Goal: Use online tool/utility: Utilize a website feature to perform a specific function

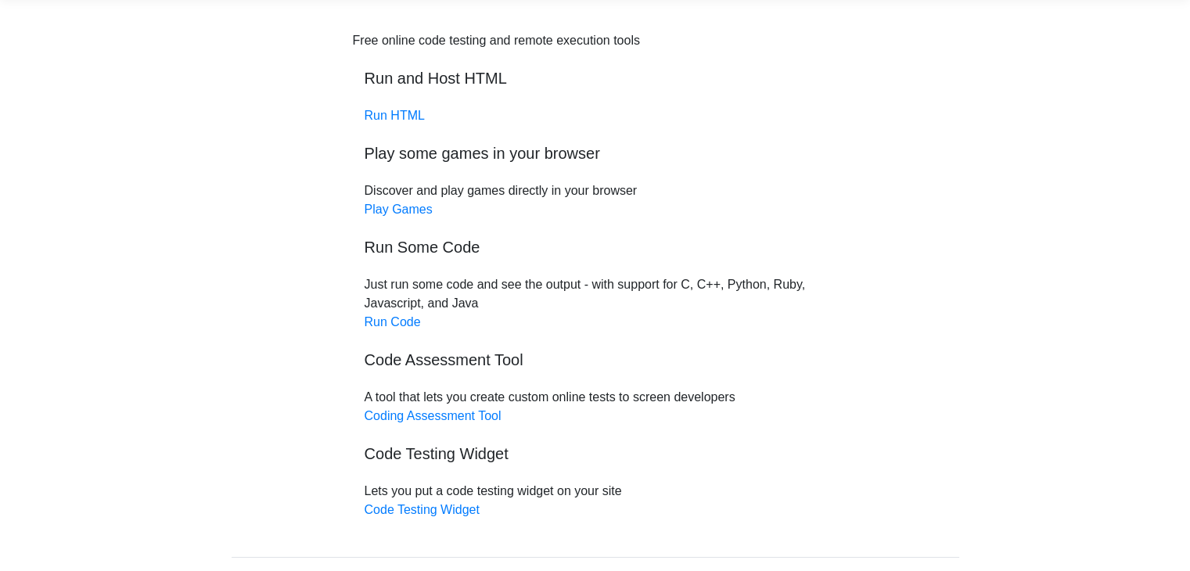
scroll to position [59, 0]
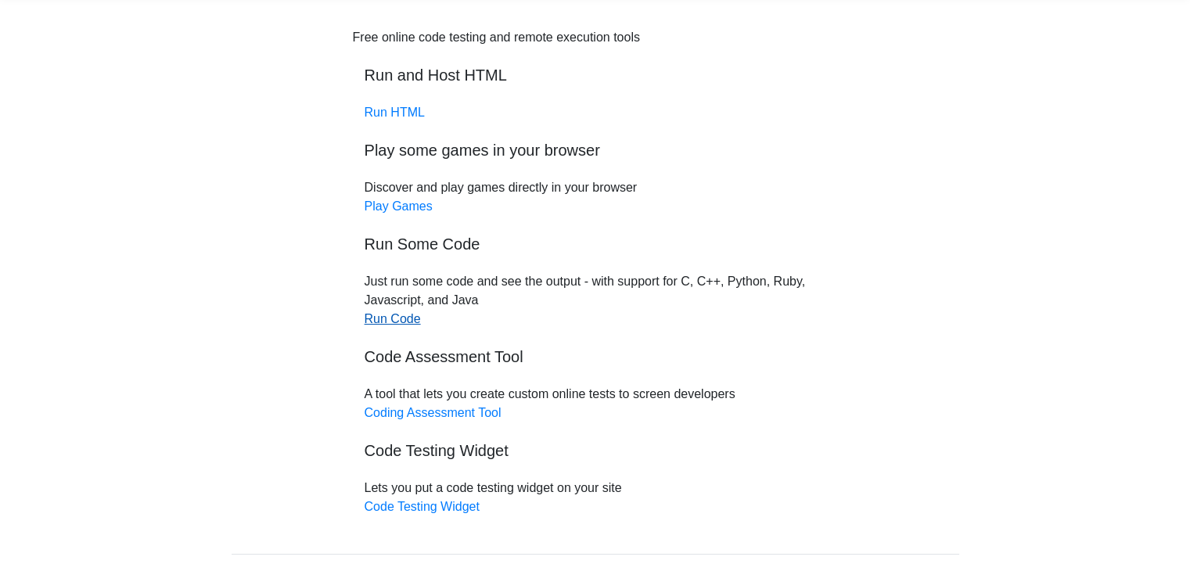
click at [404, 321] on link "Run Code" at bounding box center [393, 318] width 56 height 13
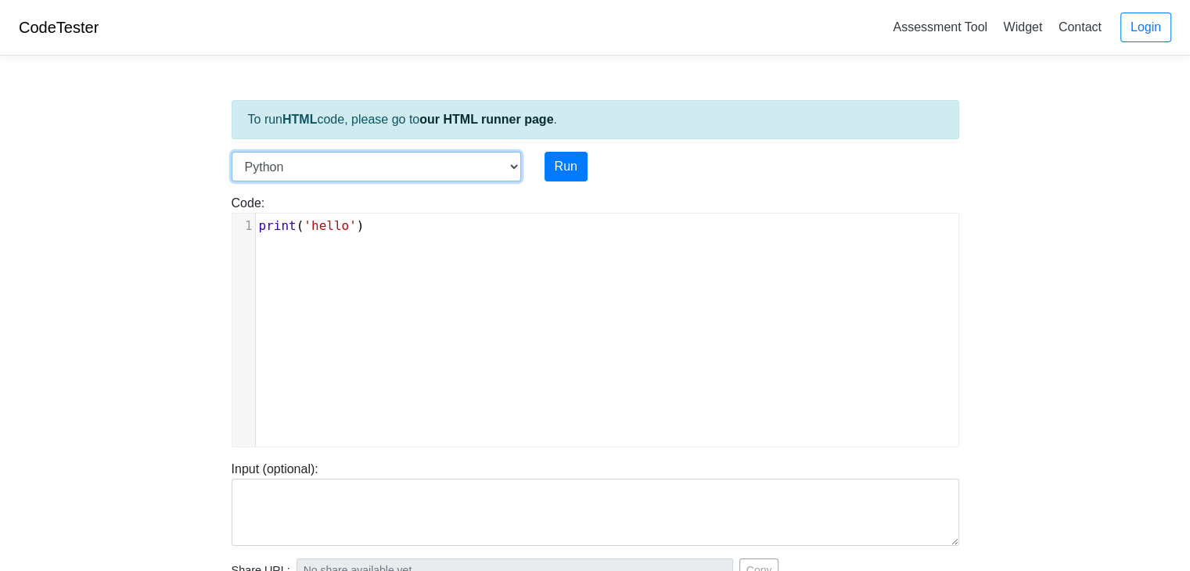
click at [394, 172] on select "C C++ Go Java Javascript Python Ruby" at bounding box center [376, 167] width 289 height 30
select select "java"
click at [232, 152] on select "C C++ Go Java Javascript Python Ruby" at bounding box center [376, 167] width 289 height 30
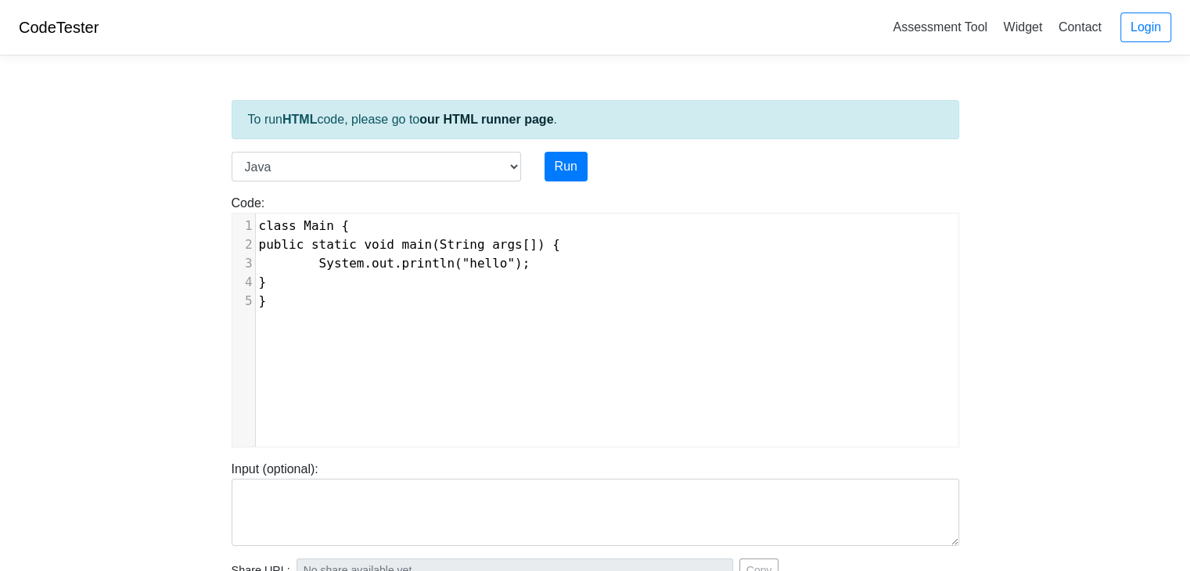
scroll to position [6, 0]
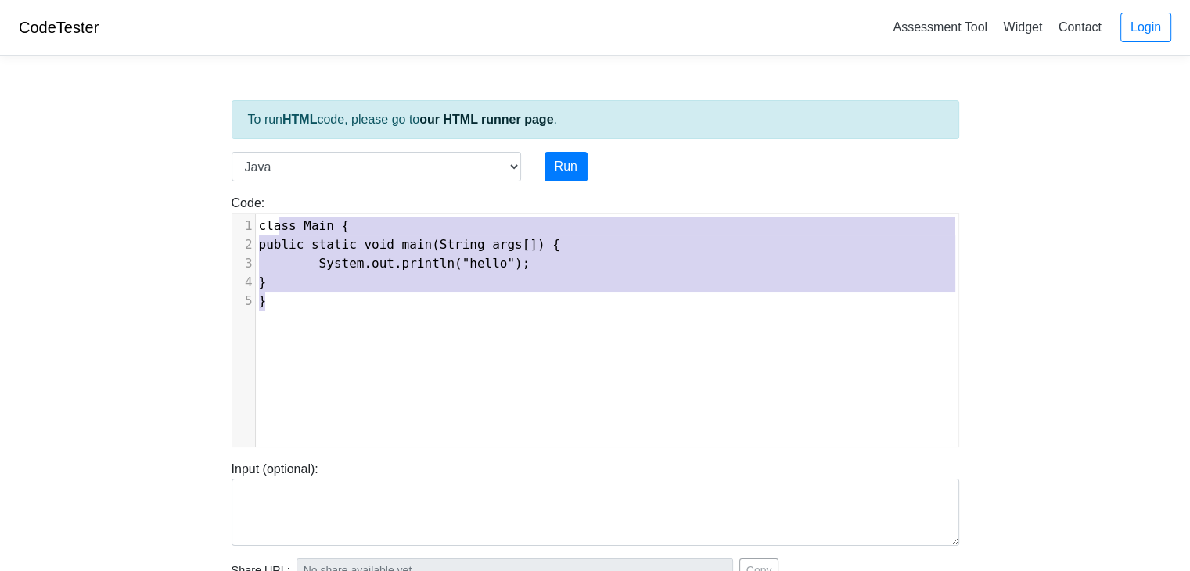
type textarea "class Main { public static void main(String args[]) { System.out.println("hello…"
drag, startPoint x: 475, startPoint y: 300, endPoint x: 250, endPoint y: 220, distance: 238.6
click at [256, 220] on div "1 class Main { 2 public static void main(String args[]) { 3 System.out.println(…" at bounding box center [613, 264] width 714 height 94
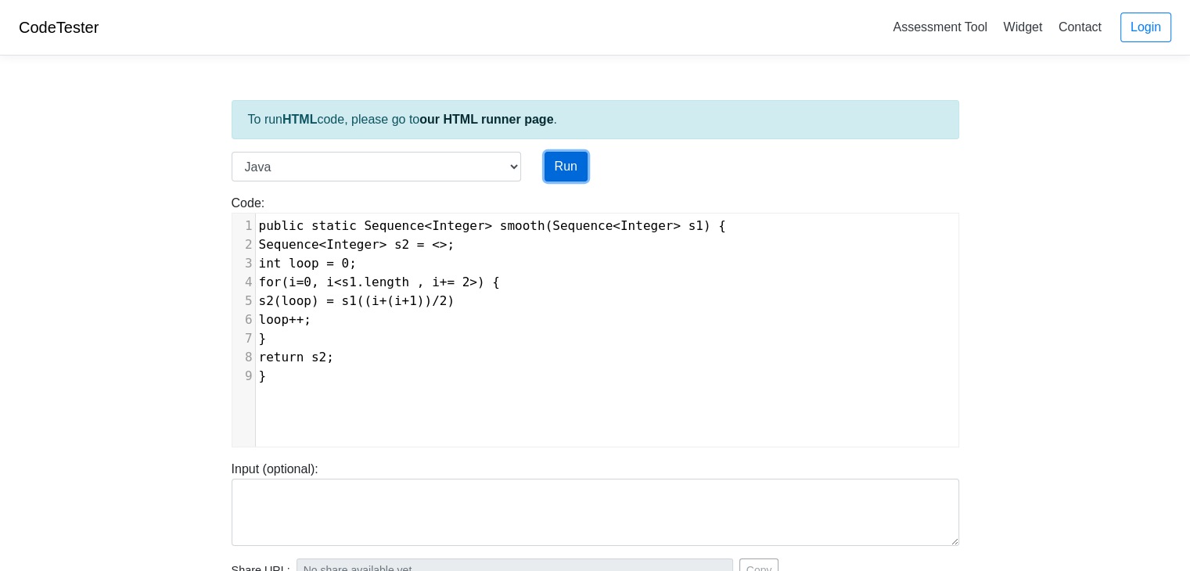
click at [560, 171] on button "Run" at bounding box center [566, 167] width 43 height 30
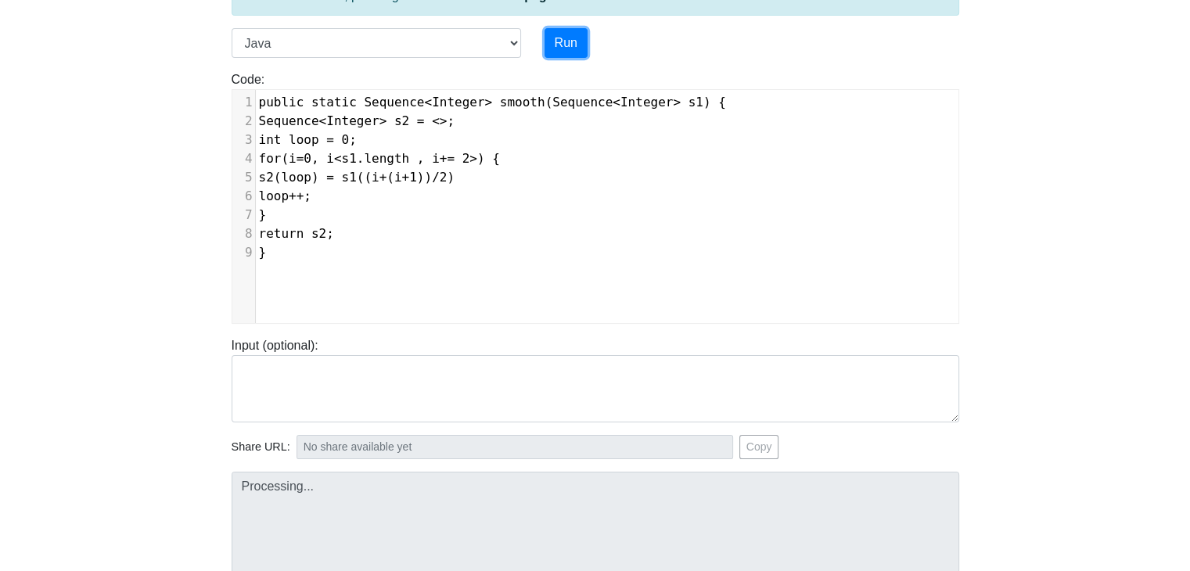
type input "https://codetester.io/runner?s=R9W5MAYoWx"
type textarea "Submission status: Compilation Error Compile Output: Main.java:1: error: class,…"
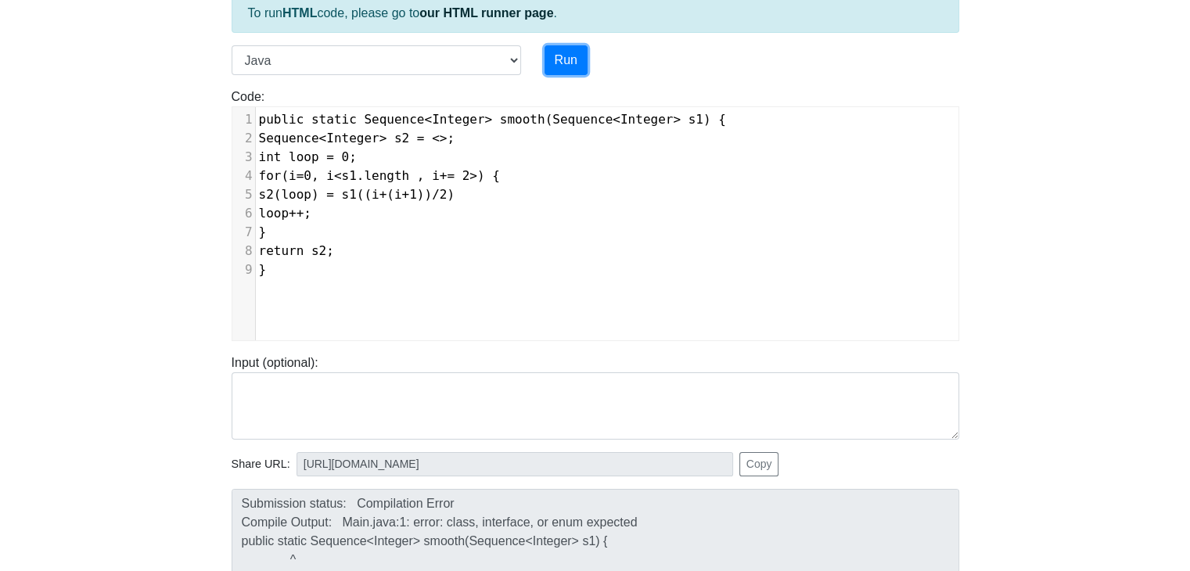
scroll to position [103, 0]
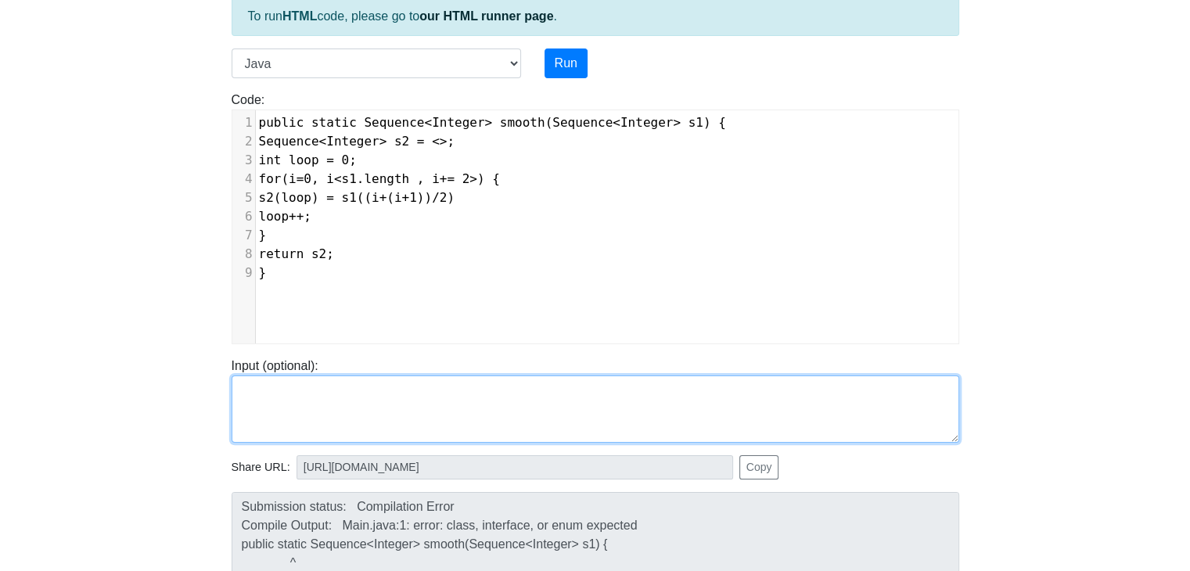
click at [294, 394] on textarea at bounding box center [596, 409] width 728 height 67
type textarea ","
type textarea "<5, 1, 3, 4>"
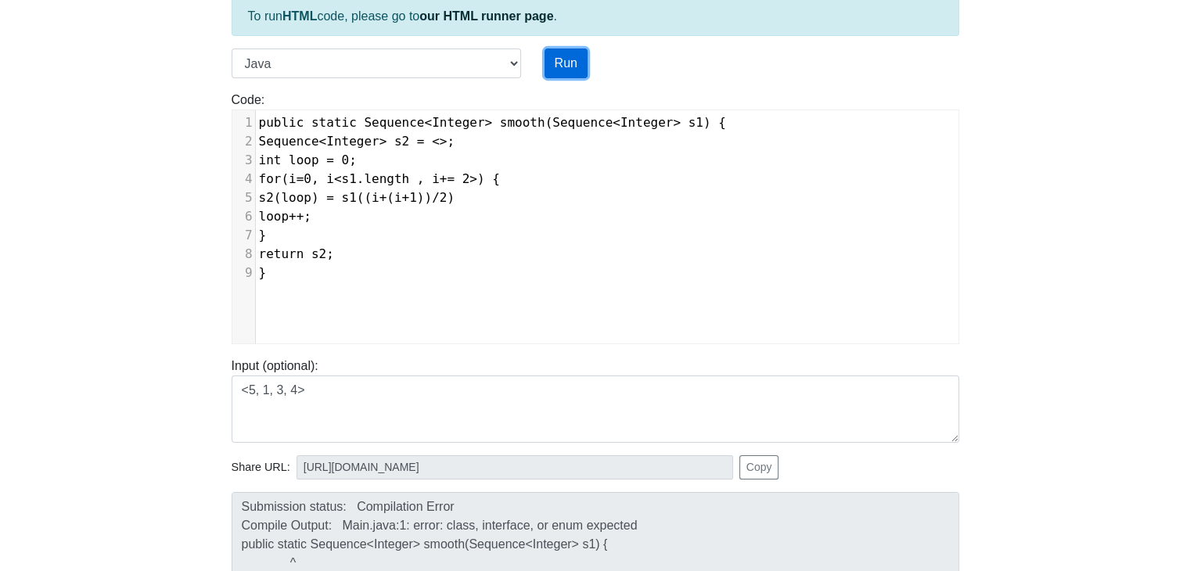
click at [566, 56] on button "Run" at bounding box center [566, 64] width 43 height 30
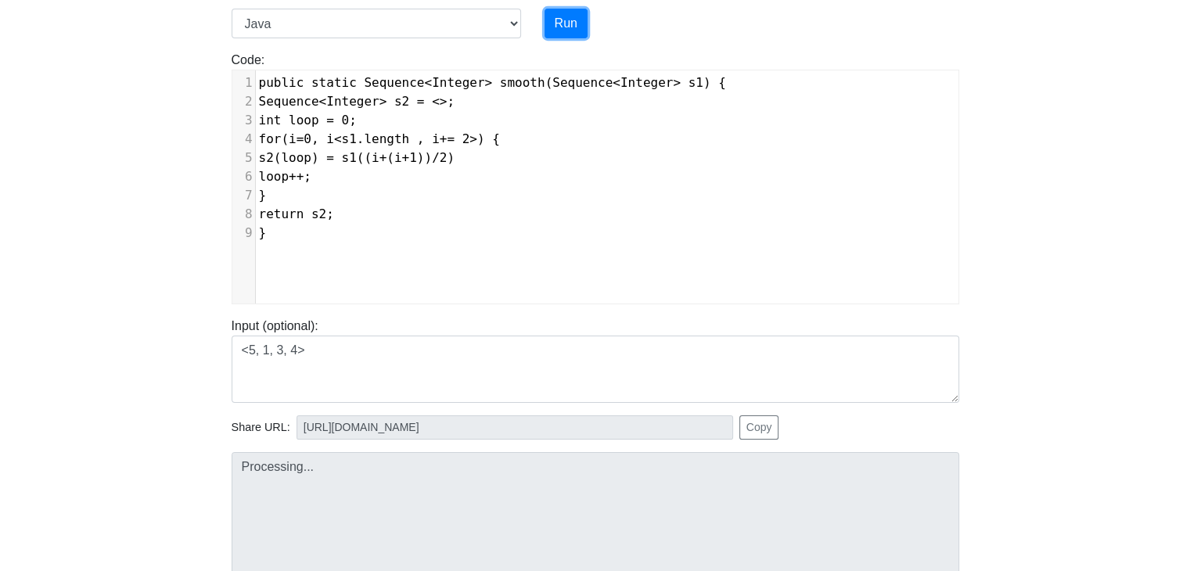
scroll to position [150, 0]
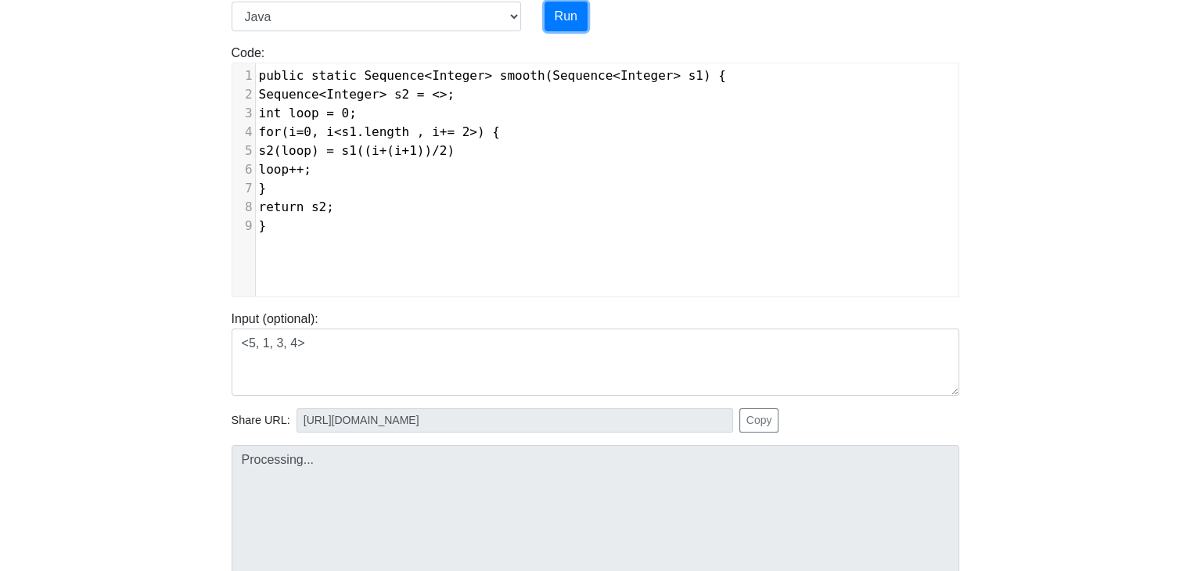
type input "https://codetester.io/runner?s=LPWDx2QDW1"
type textarea "Submission status: Compilation Error Compile Output: Main.java:1: error: class,…"
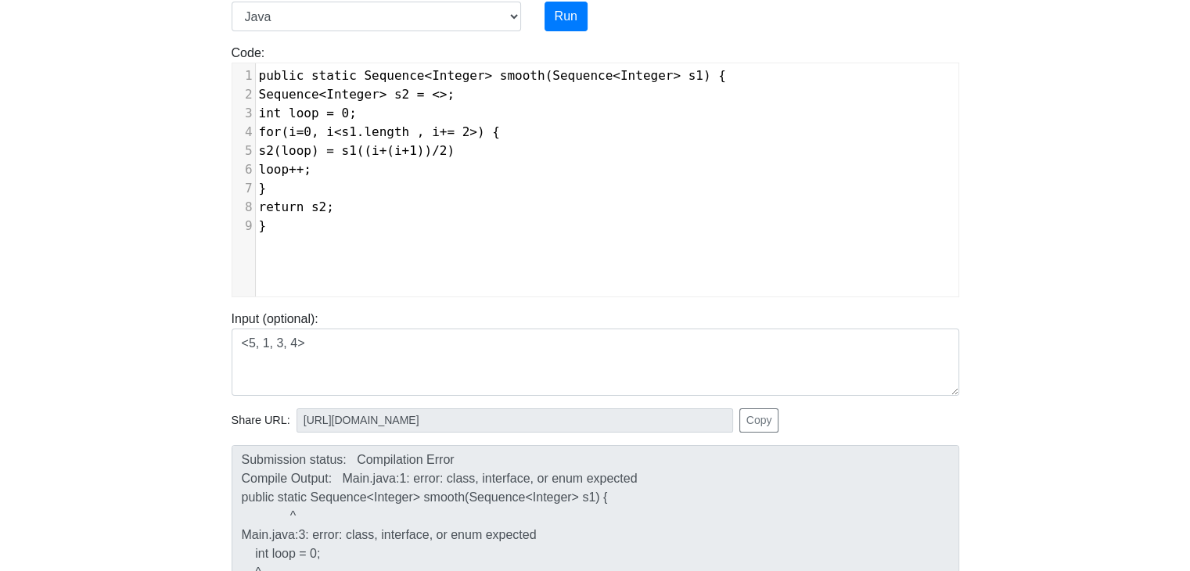
click at [1062, 307] on body "CodeTester Assessment Tool Widget Contact Login To run HTML code, please go to …" at bounding box center [595, 267] width 1190 height 835
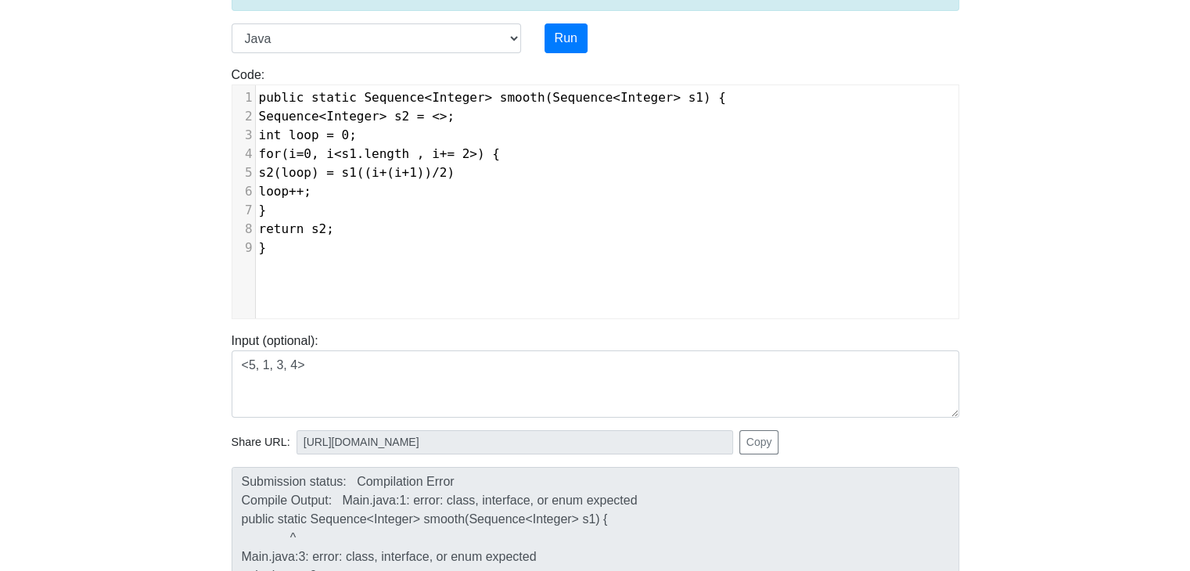
scroll to position [127, 0]
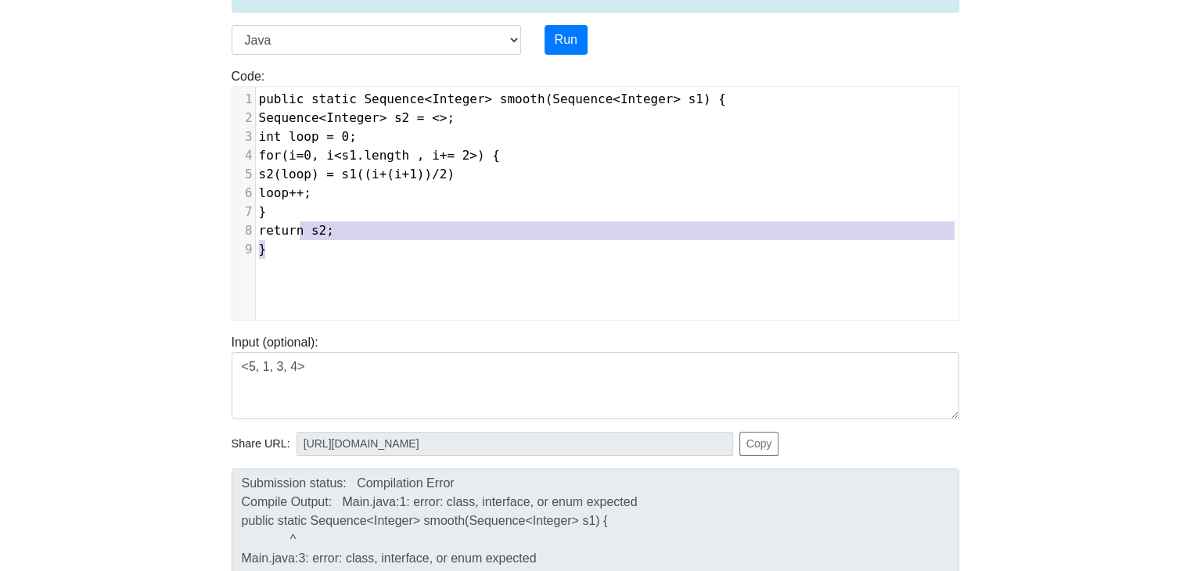
type textarea "public static Sequence<Integer> smooth(Sequence<Integer> s1) { Sequence<Integer…"
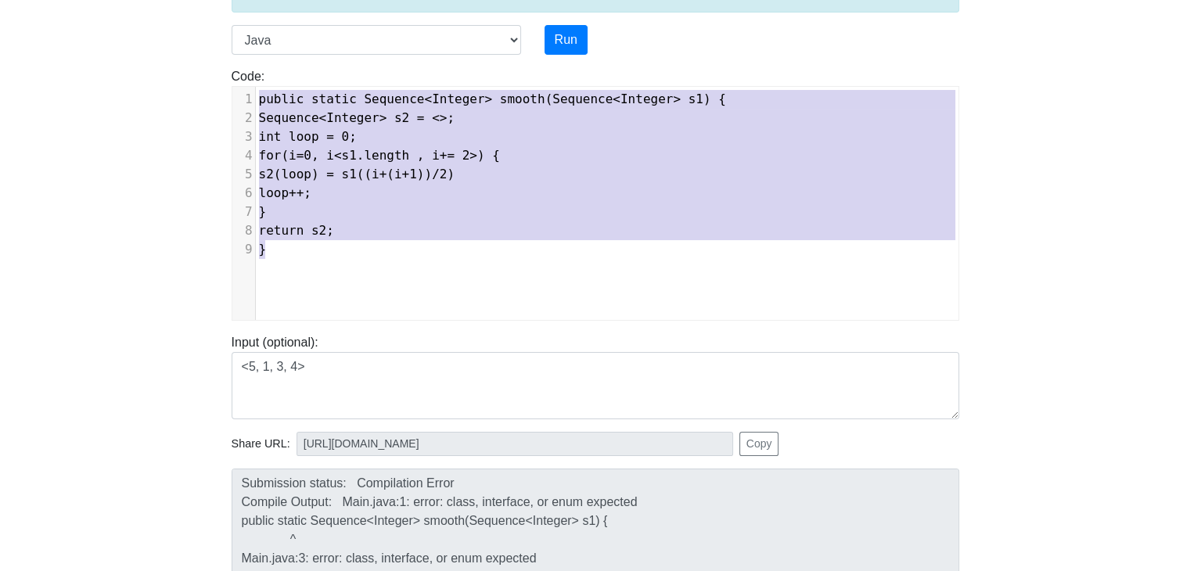
drag, startPoint x: 345, startPoint y: 247, endPoint x: 222, endPoint y: 73, distance: 213.4
click at [222, 73] on div "Code: class Main { public static void main(String args[]) { System.out.println(…" at bounding box center [595, 193] width 751 height 253
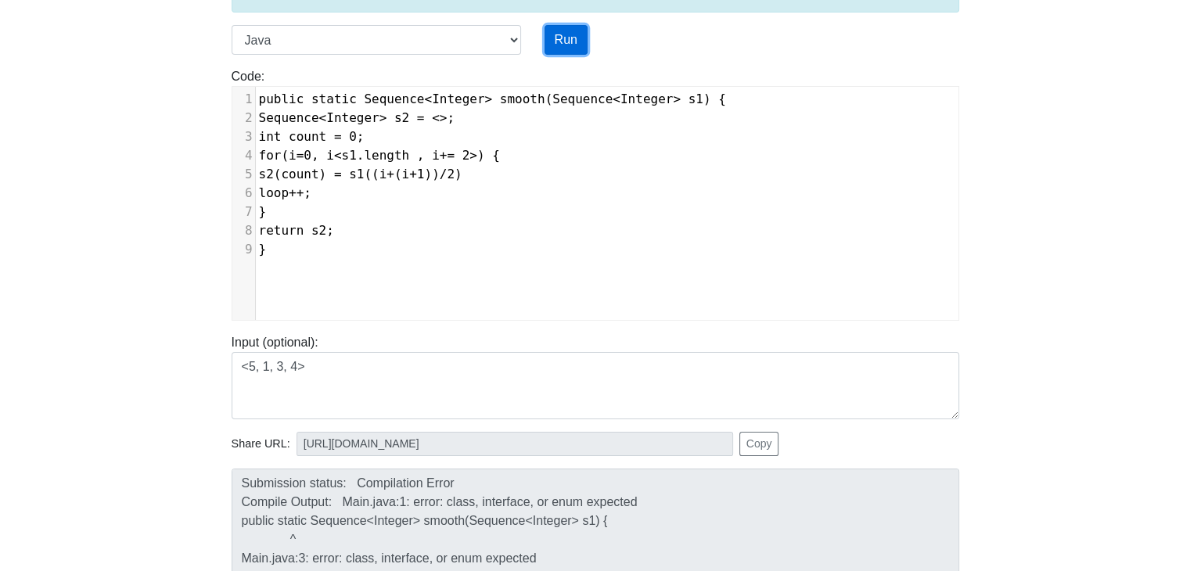
click at [565, 29] on button "Run" at bounding box center [566, 40] width 43 height 30
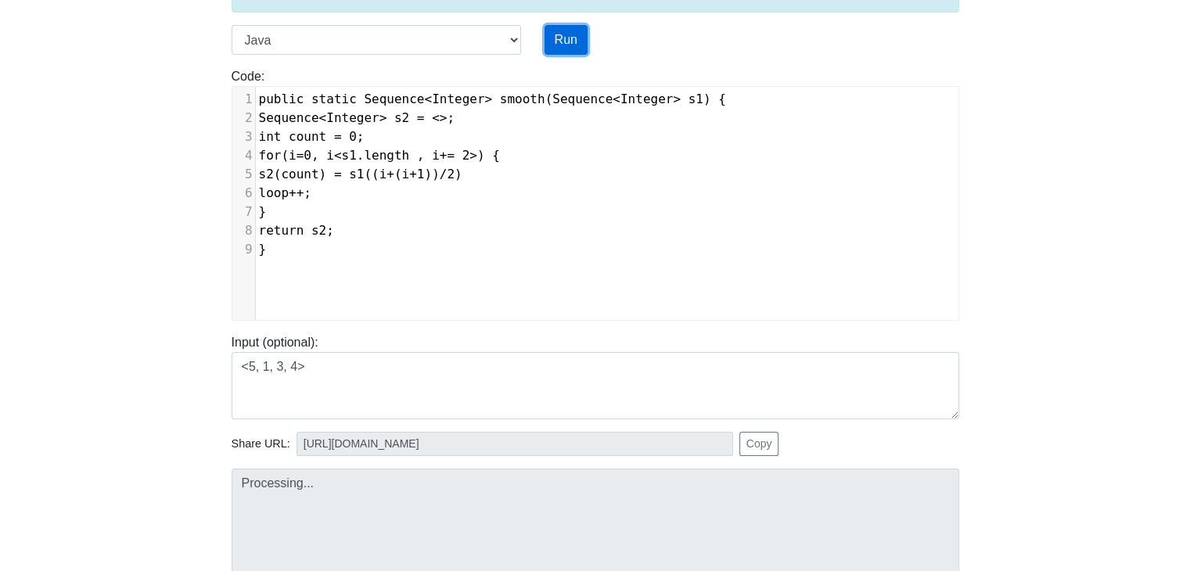
type input "https://codetester.io/runner?s=jGXLDb13XJ"
type textarea "Submission status: Compilation Error Compile Output: Main.java:1: error: class,…"
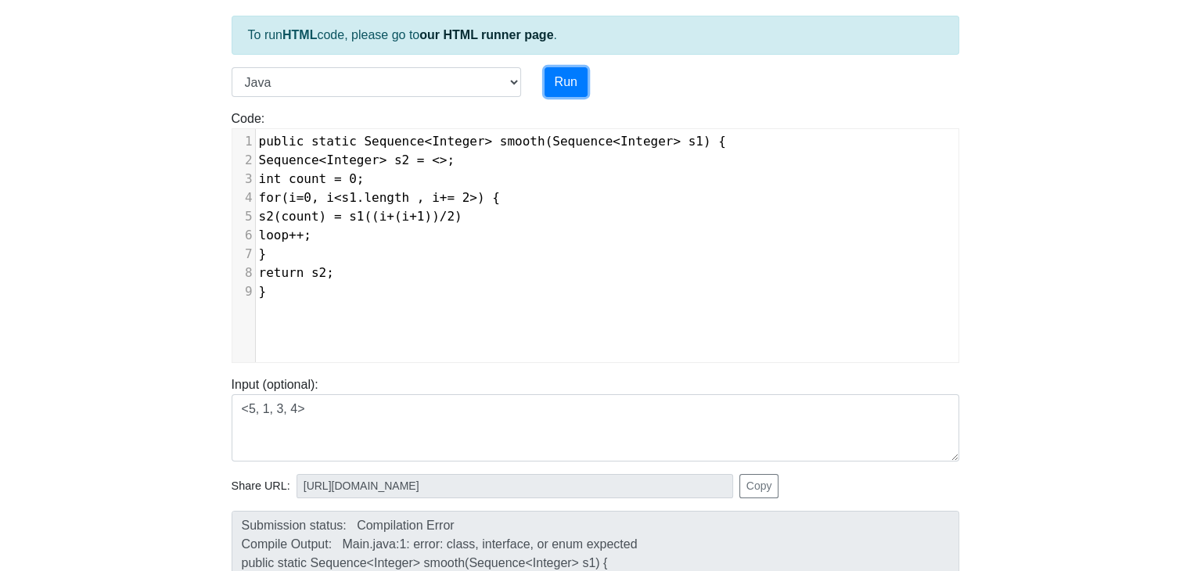
scroll to position [74, 0]
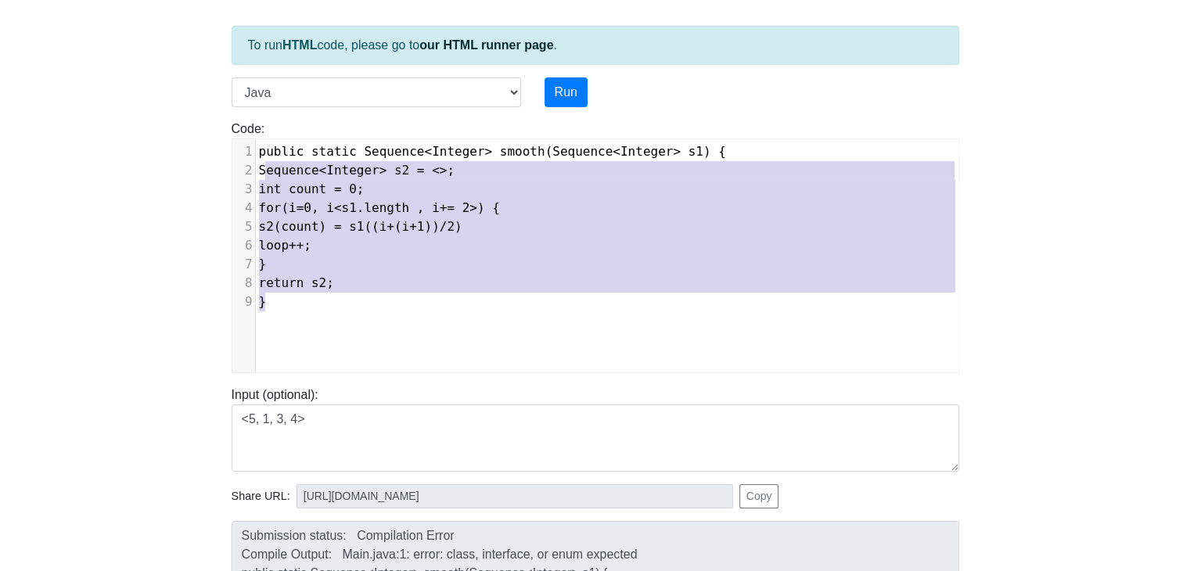
type textarea "public static Sequence<Integer> smooth(Sequence<Integer> s1) { Sequence<Integer…"
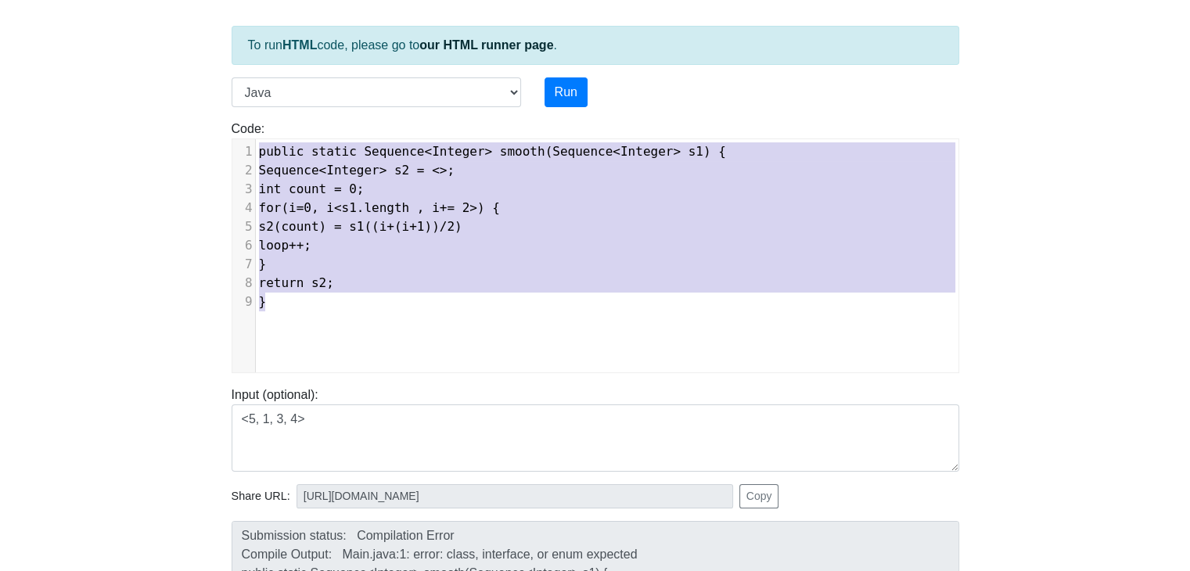
drag, startPoint x: 305, startPoint y: 300, endPoint x: 252, endPoint y: 138, distance: 170.5
click at [252, 139] on div "x 1 public static Sequence<Integer> smooth(Sequence<Integer> s1) { 2 Sequence<I…" at bounding box center [607, 267] width 750 height 257
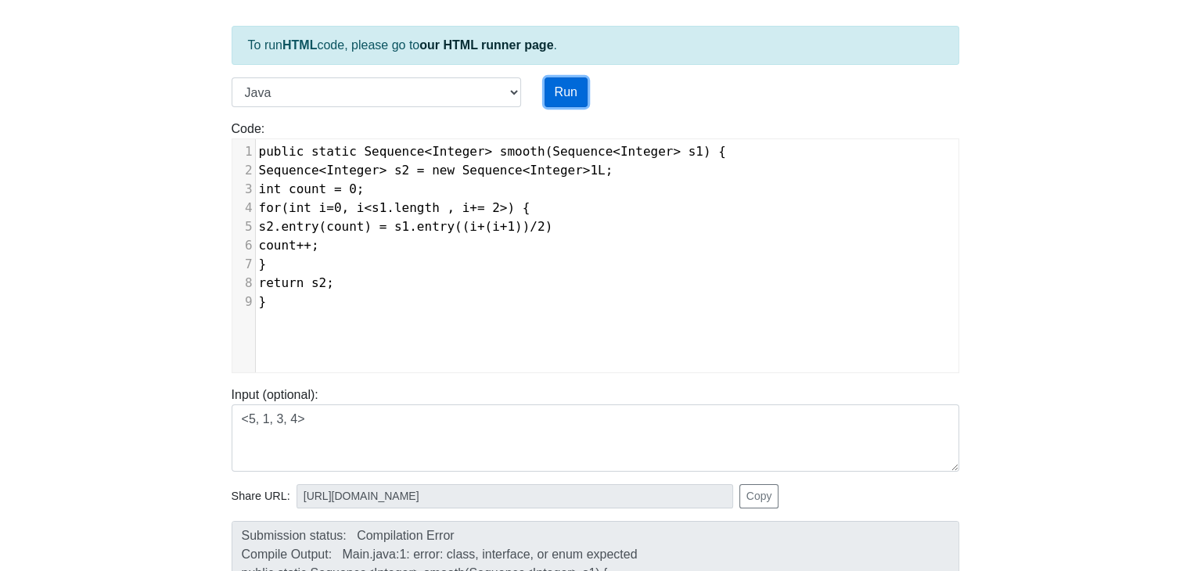
click at [570, 87] on button "Run" at bounding box center [566, 92] width 43 height 30
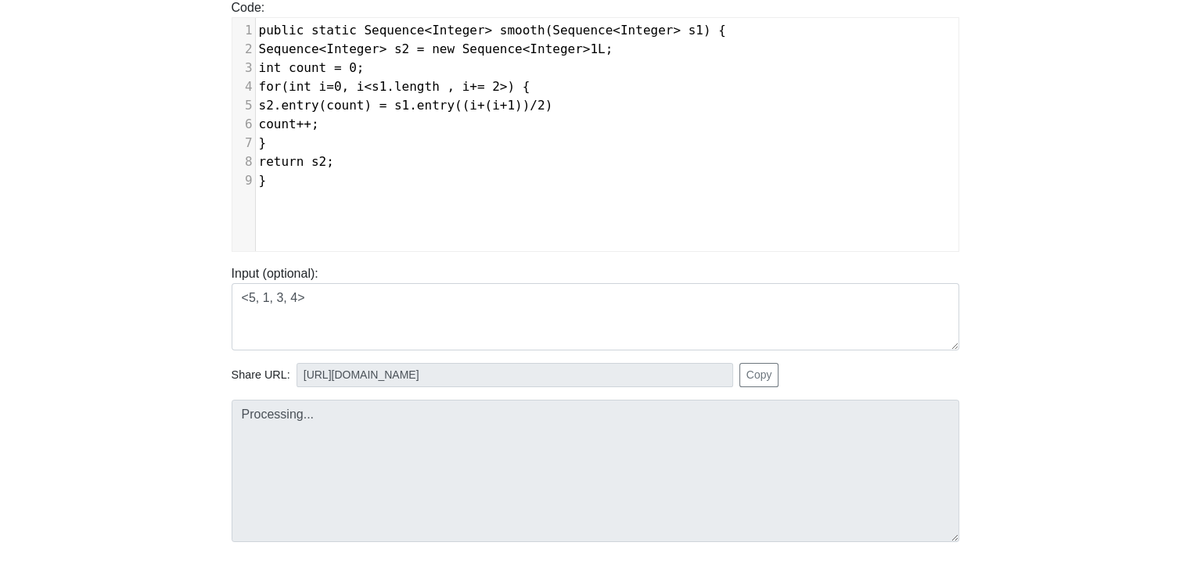
scroll to position [197, 0]
type input "https://codetester.io/runner?s=n0lmkjQLze"
type textarea "Submission status: Compilation Error Compile Output: Main.java:1: error: class,…"
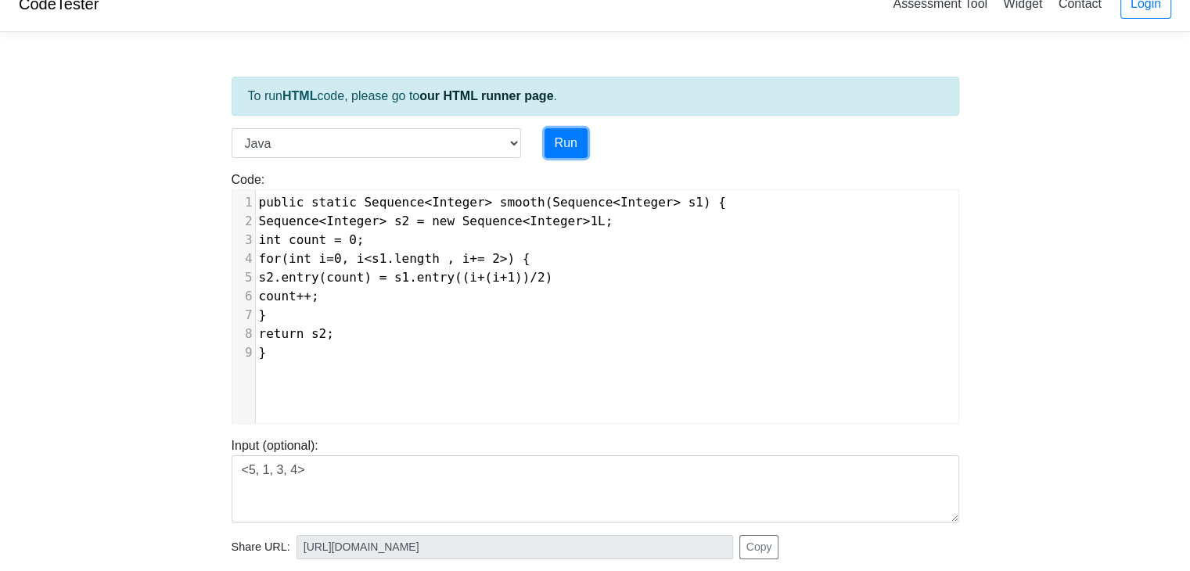
scroll to position [22, 0]
click at [584, 220] on span "Sequence<Integer> s2 = new Sequence<Integer>1L;" at bounding box center [436, 222] width 354 height 15
type textarea ">"
click at [585, 218] on span "Sequence<Integer> s2 = new Sequence<Integer>1L;" at bounding box center [436, 222] width 354 height 15
click at [591, 220] on span "Sequence<Integer> s2 = new Sequence<Integer>1L;" at bounding box center [436, 222] width 354 height 15
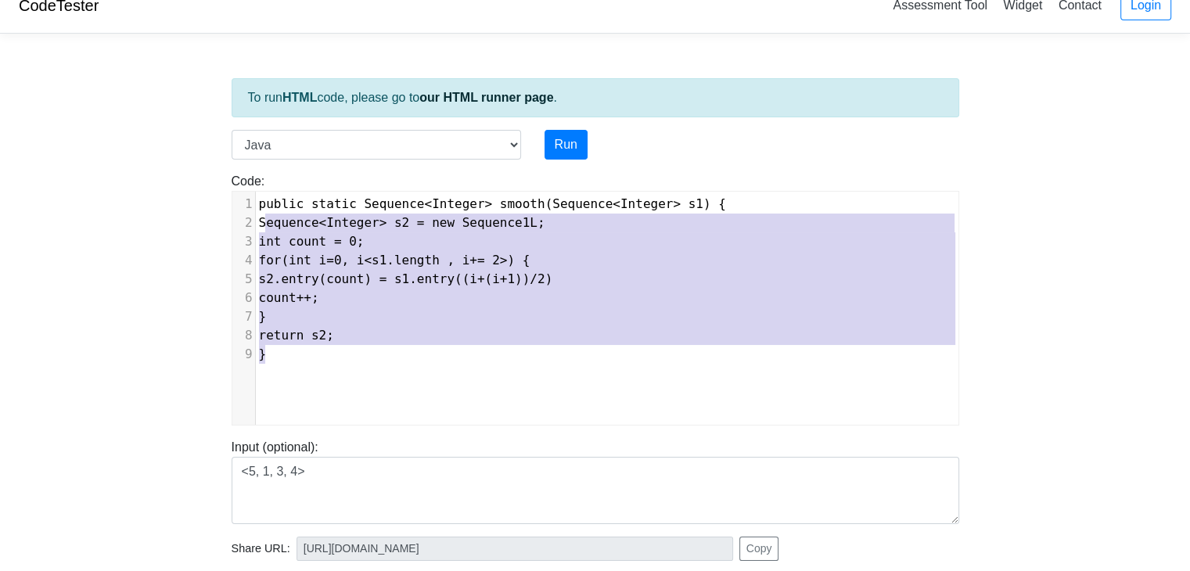
type textarea "public static Sequence<Integer> smooth(Sequence<Integer> s1) { Sequence<Integer…"
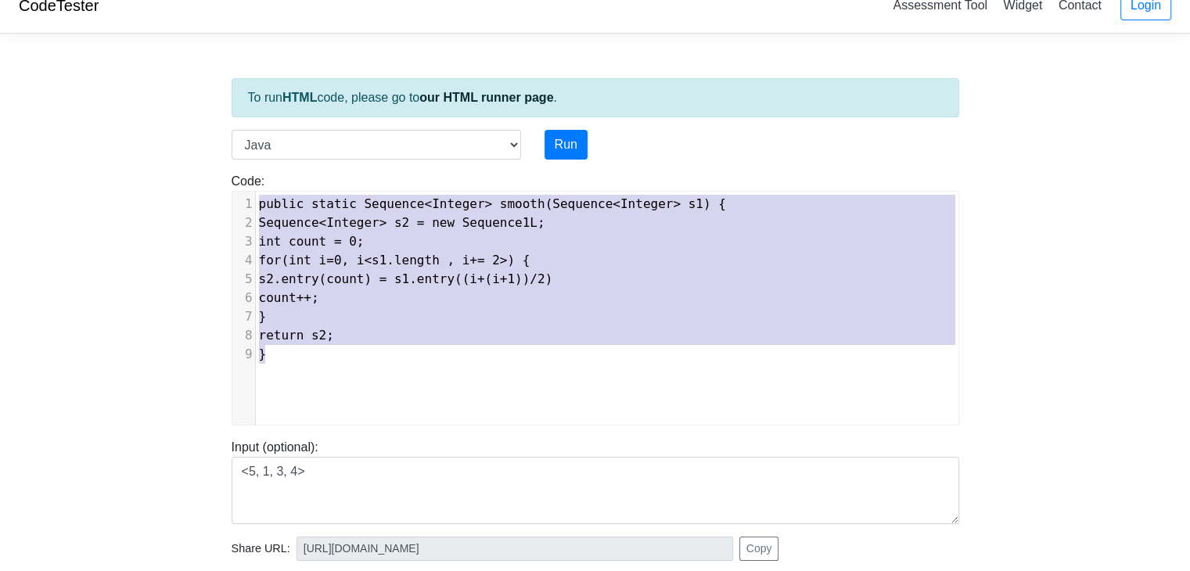
drag, startPoint x: 318, startPoint y: 351, endPoint x: 243, endPoint y: 204, distance: 164.8
click at [256, 204] on div "1 public static Sequence<Integer> smooth(Sequence<Integer> s1) { 2 Sequence<Int…" at bounding box center [613, 279] width 714 height 169
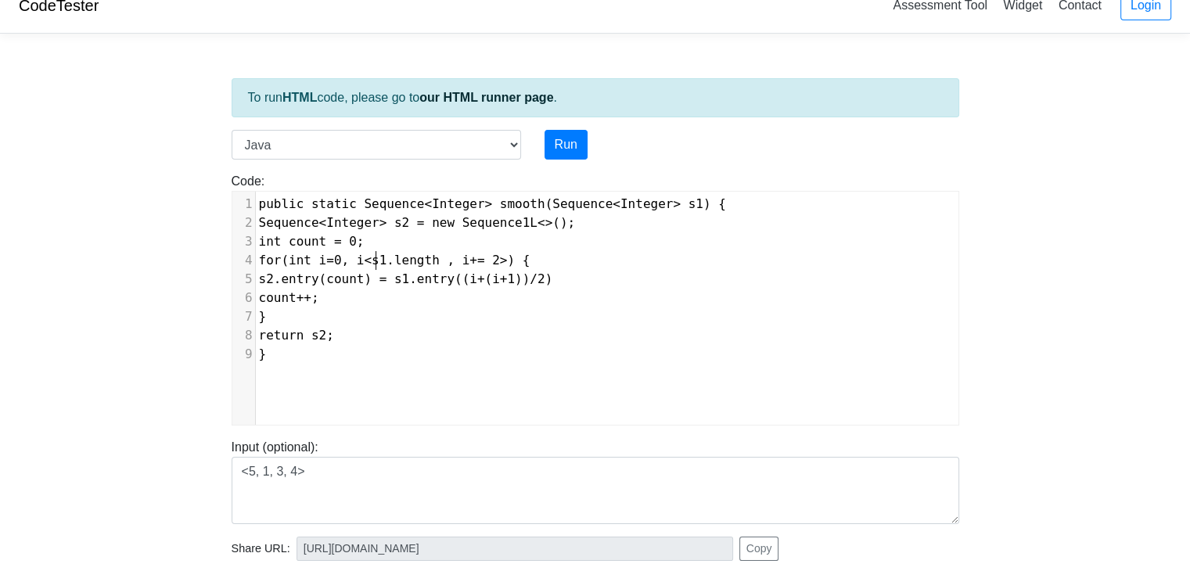
click at [372, 257] on span "for(int i=0, i<s1.length , i+= 2>) {" at bounding box center [394, 260] width 271 height 15
type textarea ";"
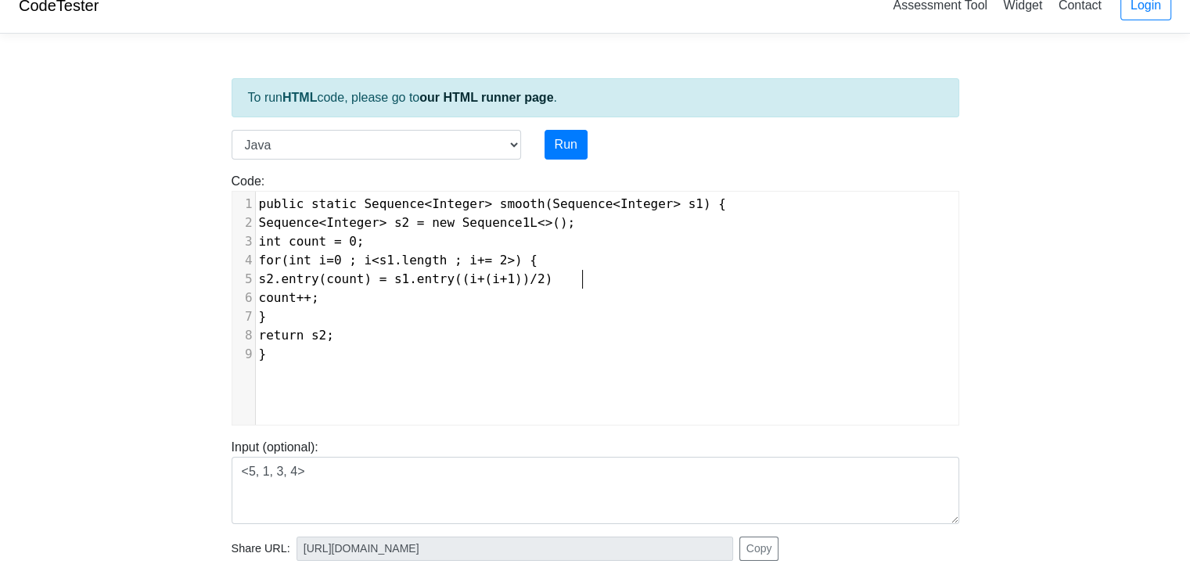
click at [645, 276] on pre "s2.entry(count) = s1.entry((i+(i+1))/2)" at bounding box center [613, 279] width 714 height 19
click at [570, 146] on button "Run" at bounding box center [566, 145] width 43 height 30
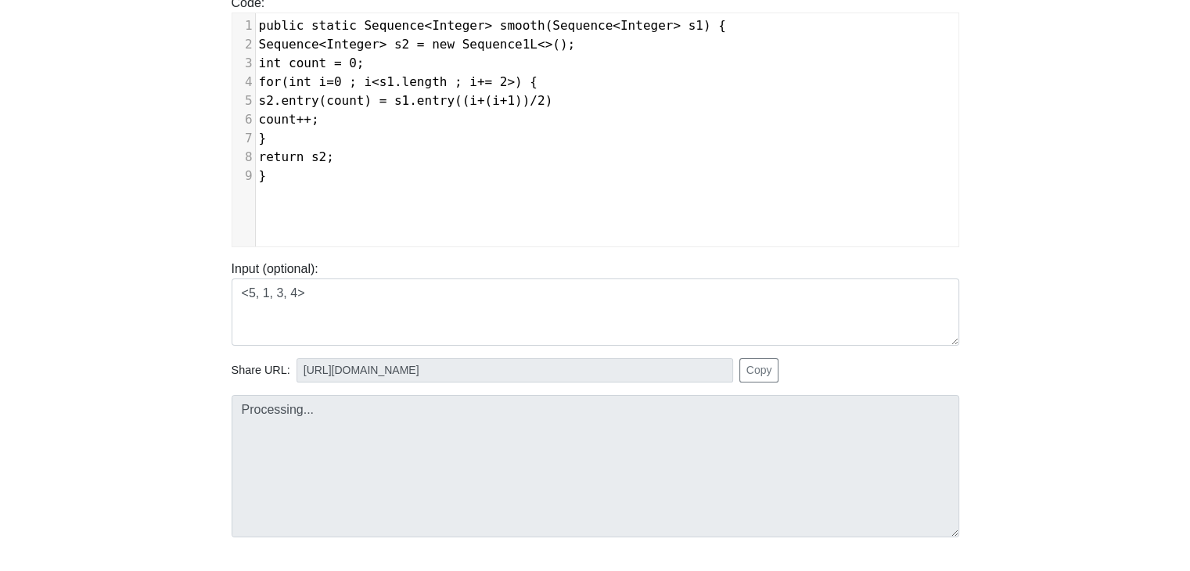
scroll to position [206, 0]
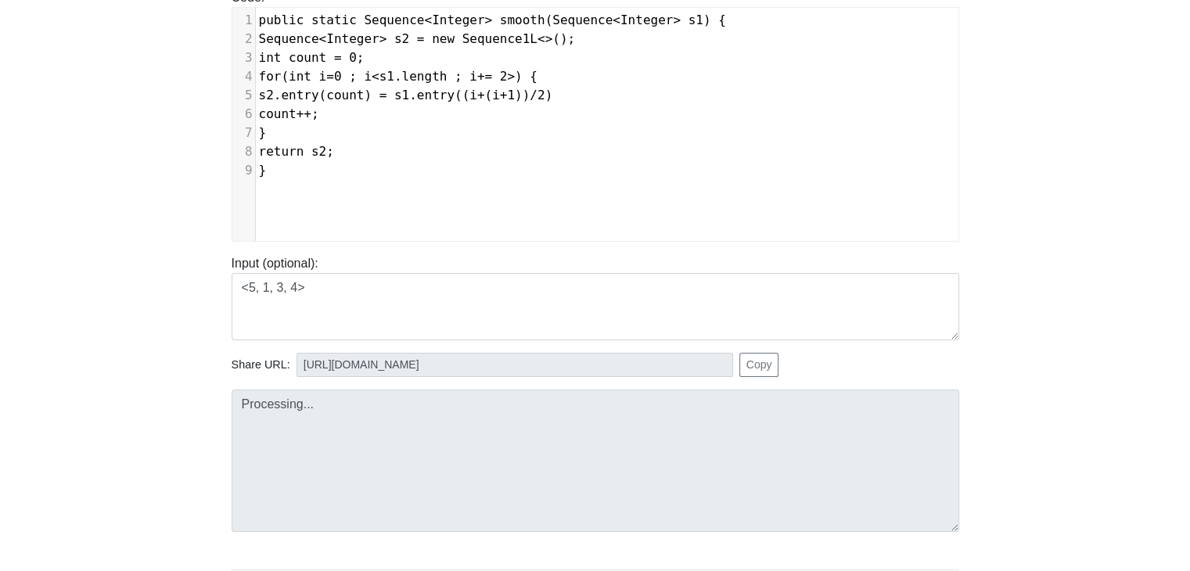
type input "https://codetester.io/runner?s=o1lAV6ZJXb"
type textarea "Submission status: Compilation Error Compile Output: Main.java:1: error: class,…"
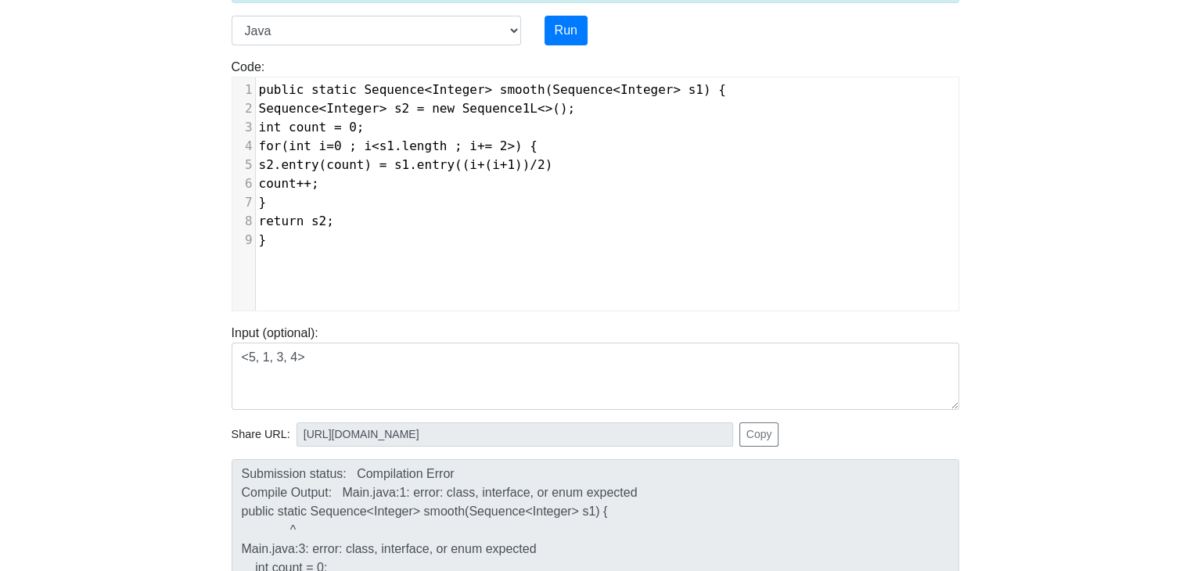
scroll to position [6, 0]
click at [516, 149] on span "for(int i=0 ; i<s1.length ; i+= 2>) {" at bounding box center [398, 145] width 279 height 15
click at [523, 148] on span "for(int i=0 ; i<s1.length ; i+= 2>) {" at bounding box center [398, 145] width 279 height 15
click at [573, 24] on button "Run" at bounding box center [566, 31] width 43 height 30
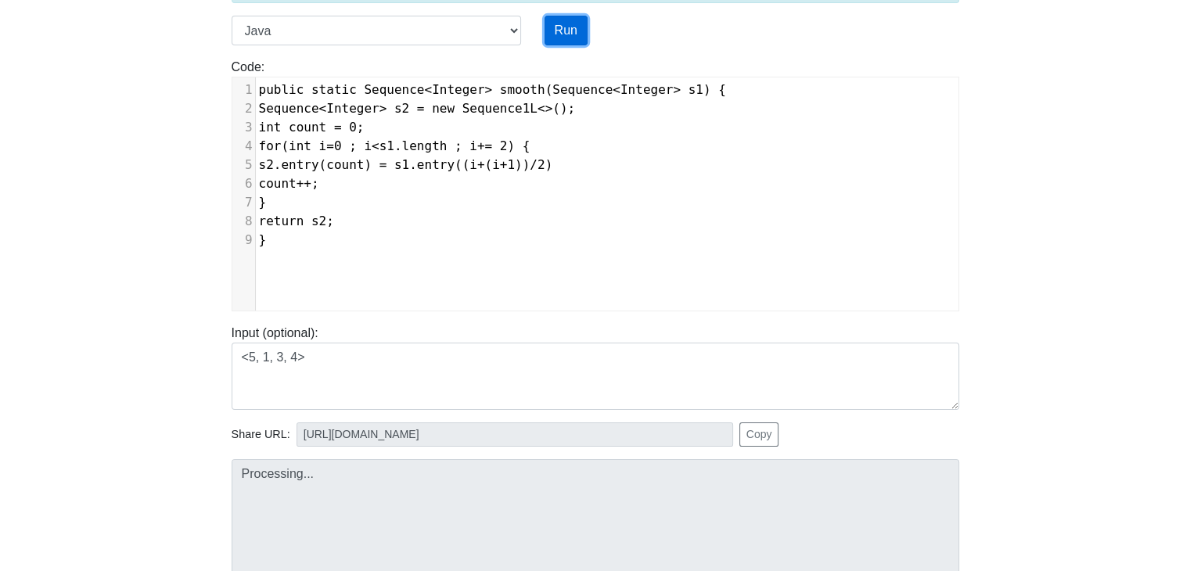
type input "https://codetester.io/runner?s=noWgBKpVz7"
type textarea "Submission status: Compilation Error Compile Output: Main.java:1: error: class,…"
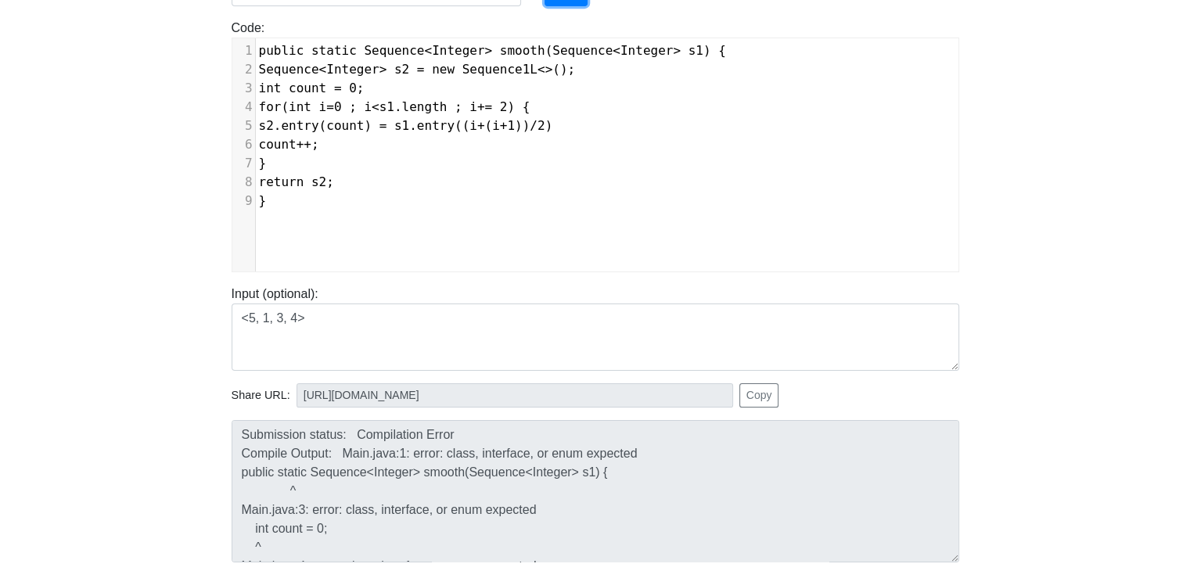
scroll to position [190, 0]
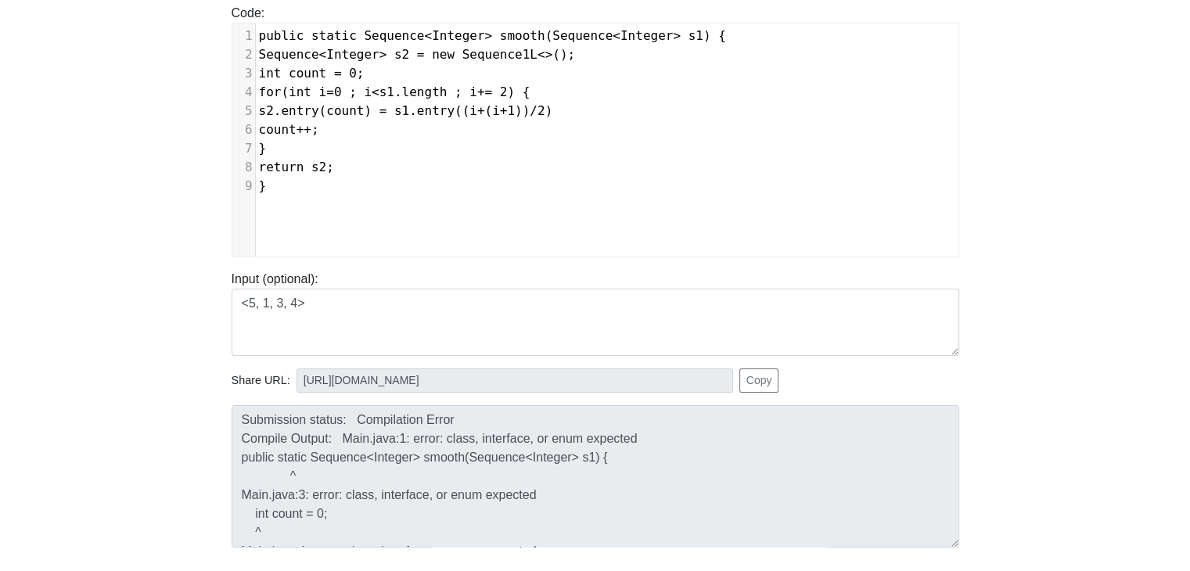
drag, startPoint x: 392, startPoint y: 196, endPoint x: 285, endPoint y: 76, distance: 161.3
type textarea "​"
drag, startPoint x: 285, startPoint y: 76, endPoint x: 271, endPoint y: 167, distance: 92.5
click at [271, 167] on span "return s2;" at bounding box center [296, 167] width 75 height 15
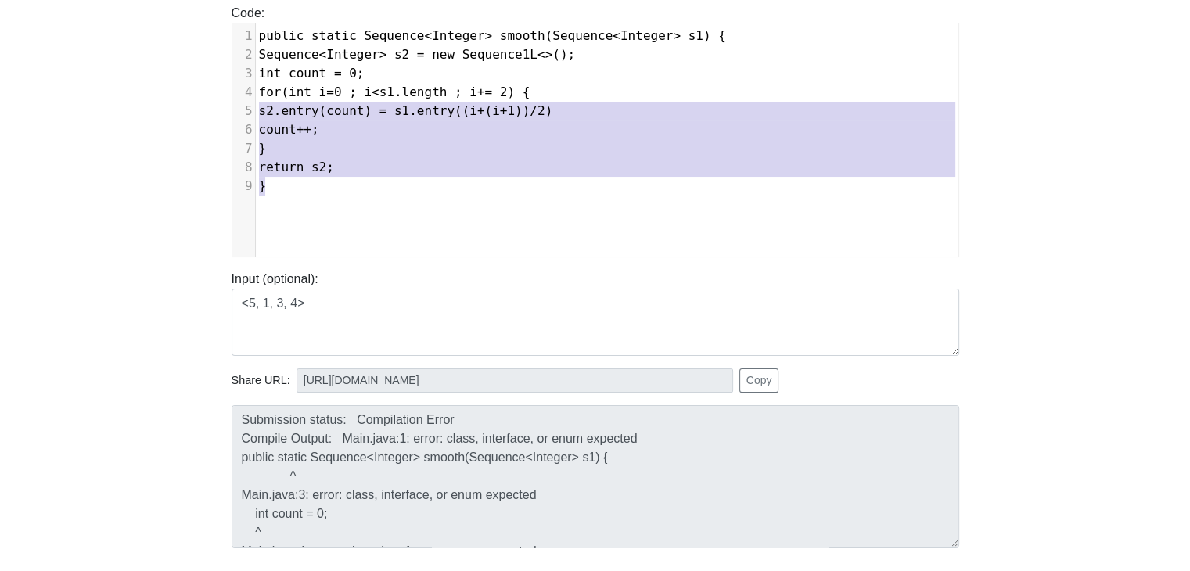
type textarea "public static Sequence<Integer> smooth(Sequence<Integer> s1) { Sequence<Integer…"
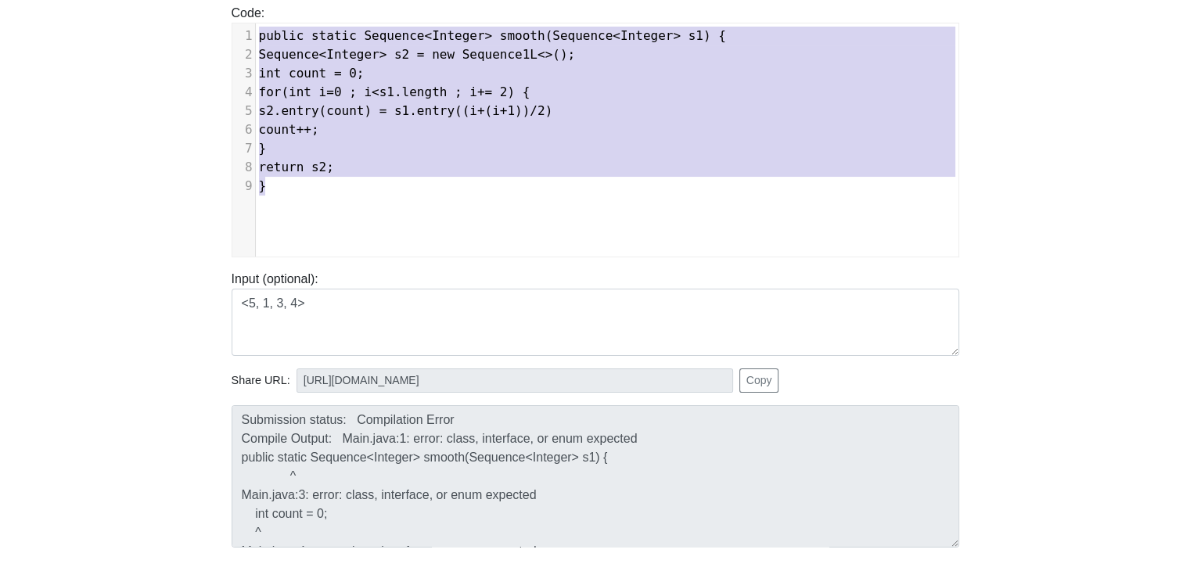
drag, startPoint x: 282, startPoint y: 187, endPoint x: 241, endPoint y: 41, distance: 151.9
click at [256, 41] on div "1 public static Sequence<Integer> smooth(Sequence<Integer> s1) { 2 Sequence<Int…" at bounding box center [613, 111] width 714 height 169
paste textarea
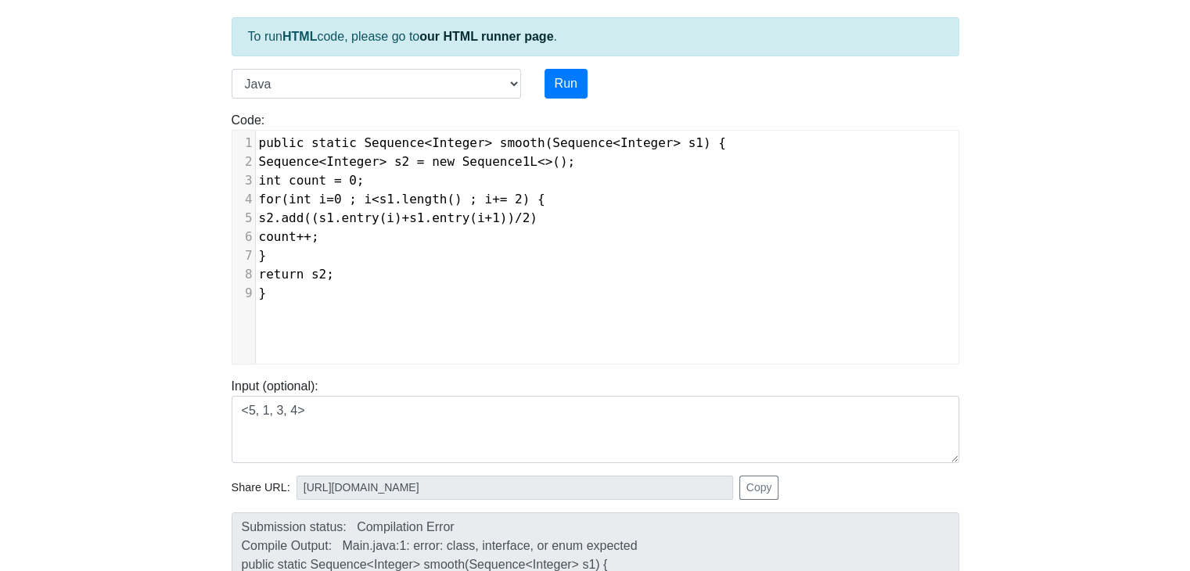
scroll to position [81, 0]
click at [582, 95] on button "Run" at bounding box center [566, 85] width 43 height 30
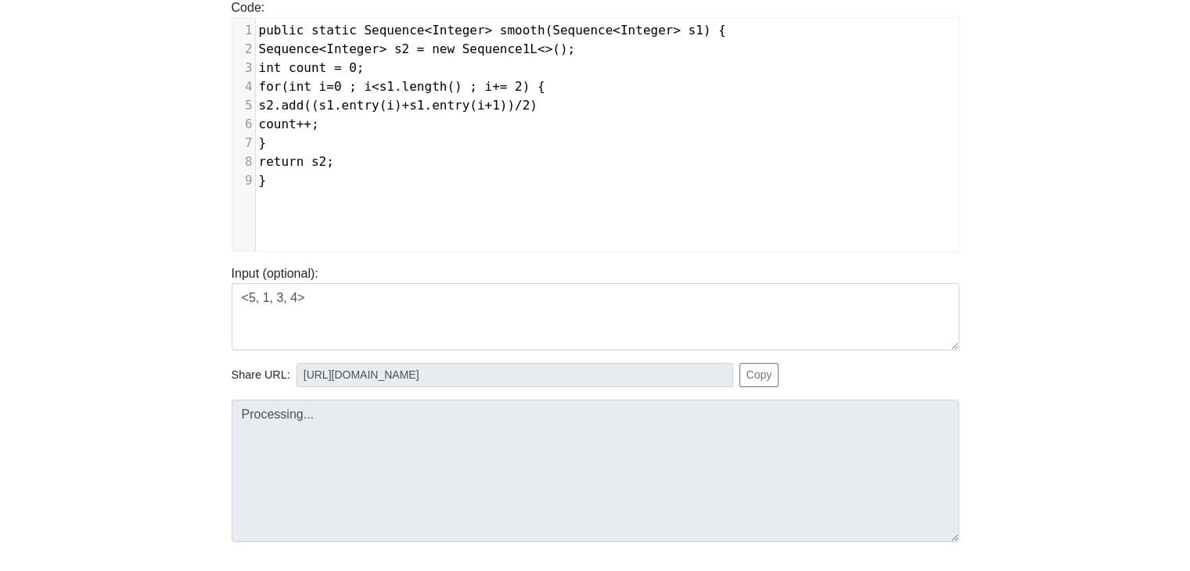
scroll to position [205, 0]
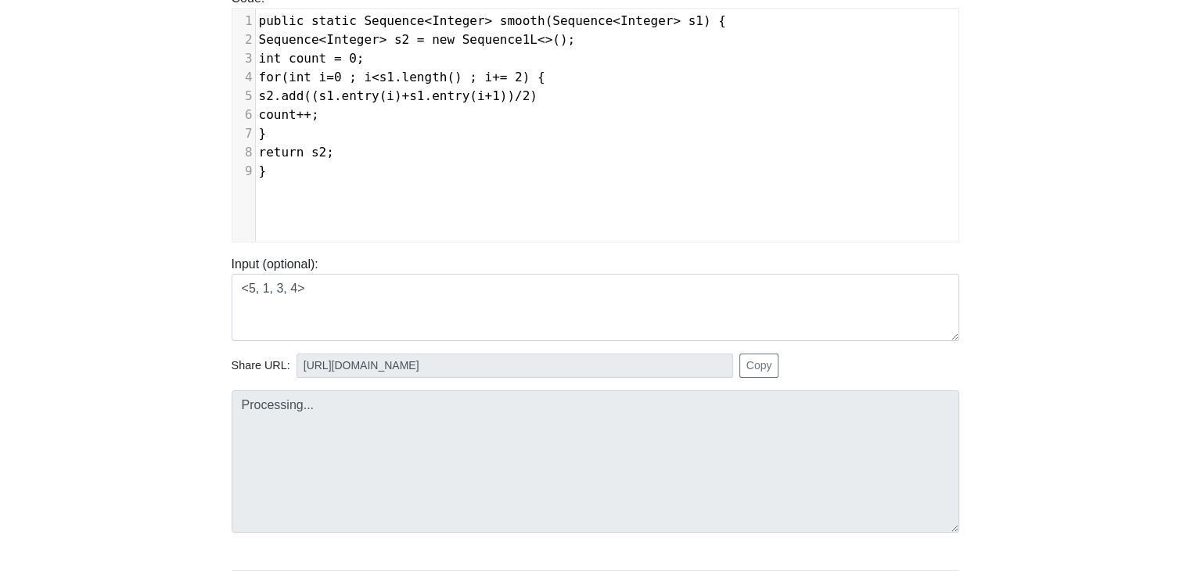
type input "https://codetester.io/runner?s=JrX0q71Jz8"
type textarea "Submission status: Compilation Error Compile Output: Main.java:1: error: class,…"
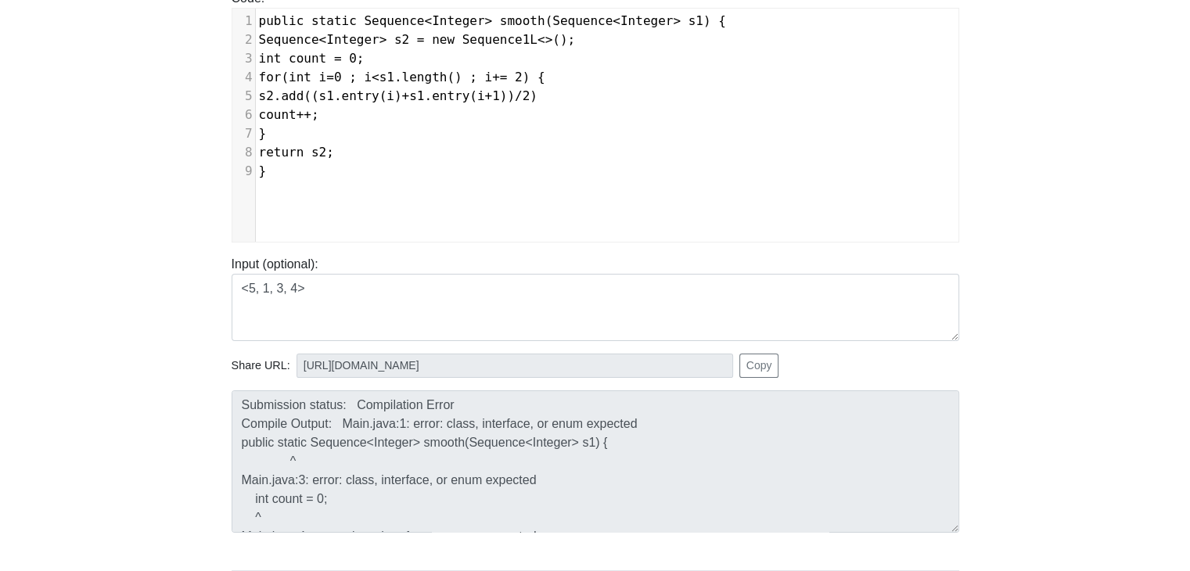
scroll to position [2, 0]
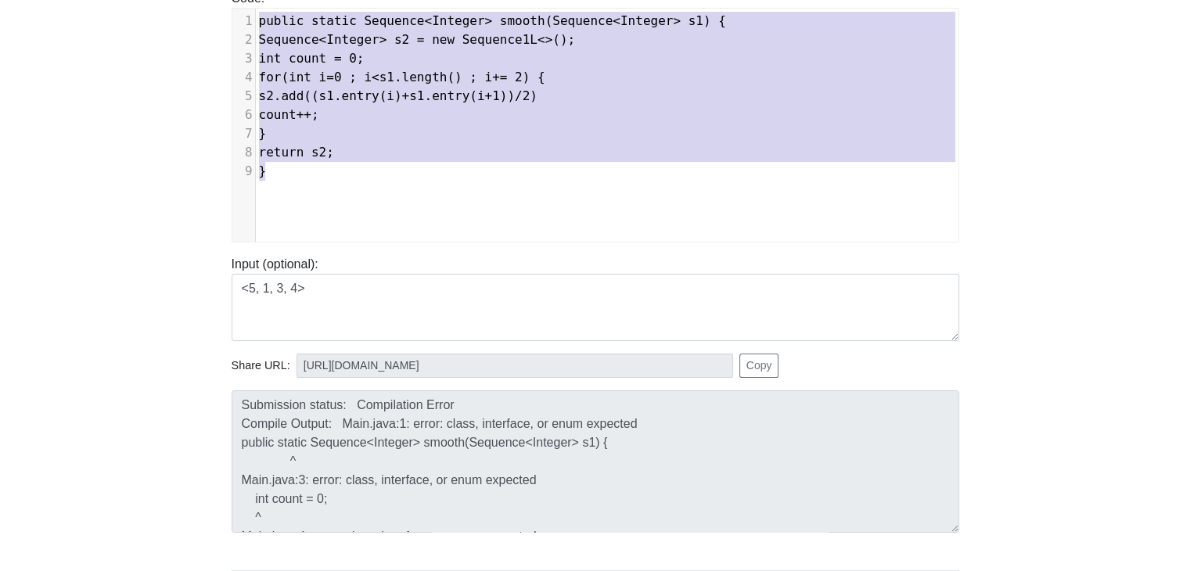
type textarea "ublic static Sequence<Integer> smooth(Sequence<Integer> s1) { Sequence<Integer>…"
drag, startPoint x: 368, startPoint y: 183, endPoint x: 264, endPoint y: 20, distance: 193.4
click at [264, 20] on div "x 1 public static Sequence<Integer> smooth(Sequence<Integer> s1) { 2 Sequence<I…" at bounding box center [607, 137] width 750 height 257
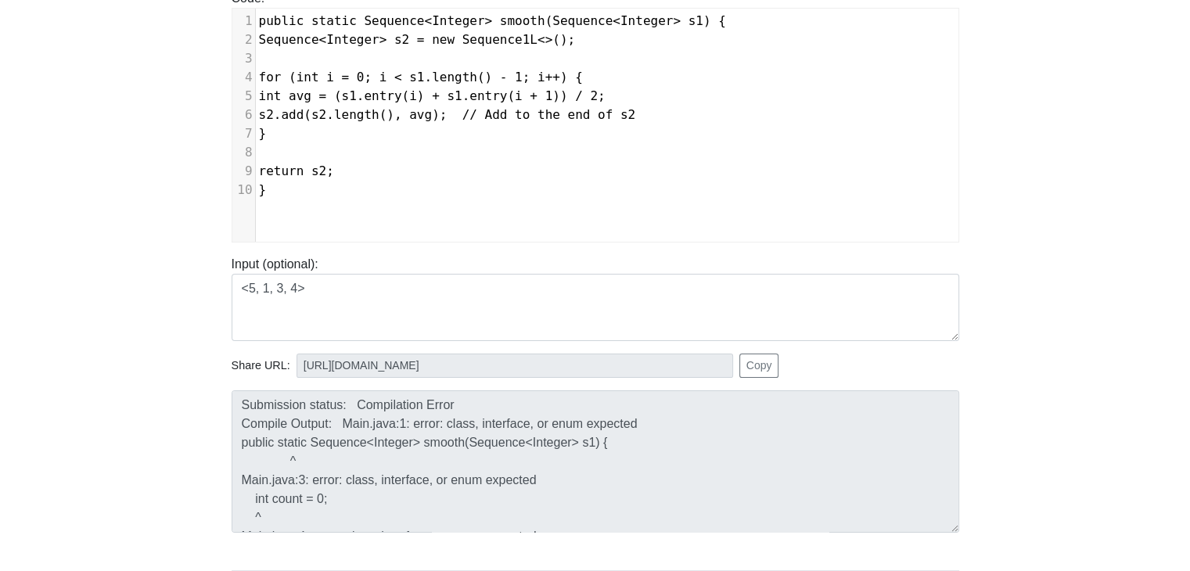
click at [433, 207] on div "​ x 1 public static Sequence<Integer> smooth(Sequence<Integer> s1) { 2 Sequence…" at bounding box center [607, 137] width 750 height 257
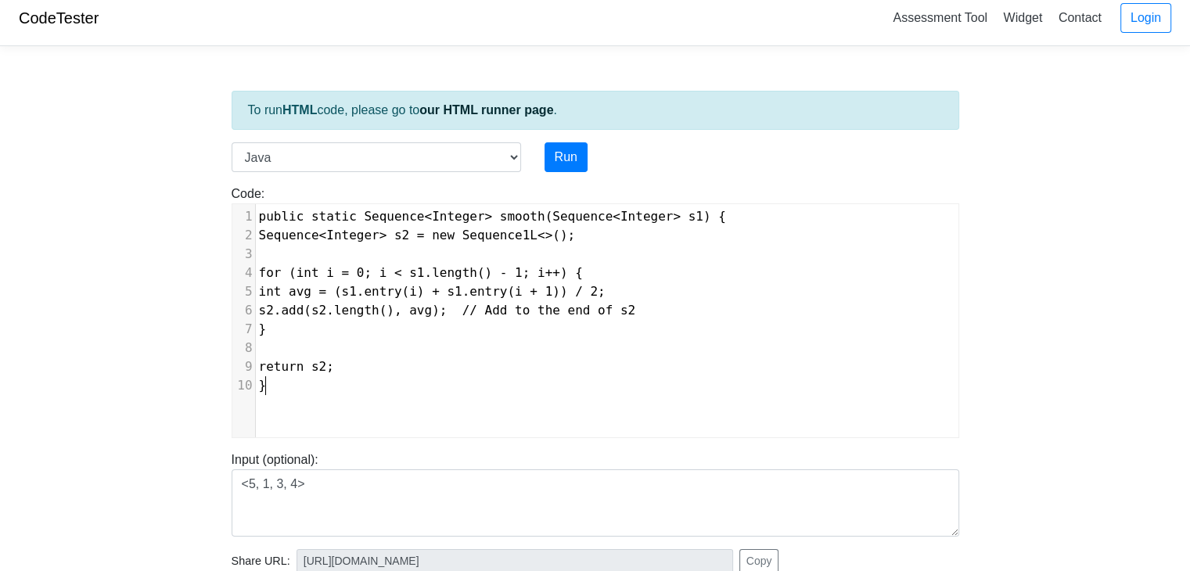
scroll to position [8, 0]
click at [575, 148] on button "Run" at bounding box center [566, 159] width 43 height 30
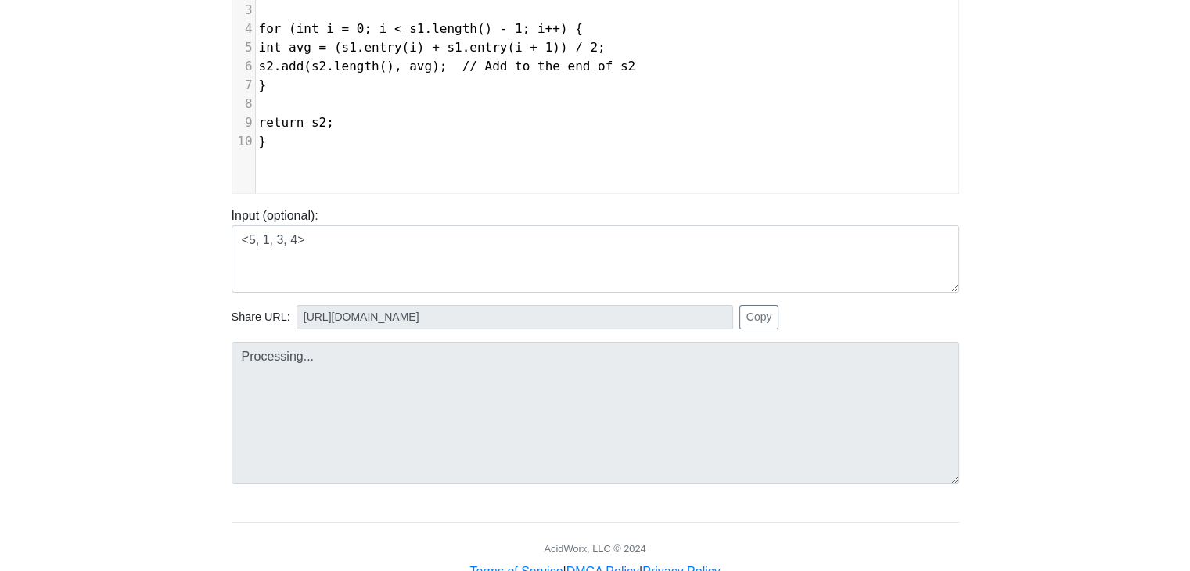
scroll to position [257, 0]
type input "https://codetester.io/runner?s=vYlrpJRezq"
type textarea "Submission status: Compilation Error Compile Output: Main.java:1: error: class,…"
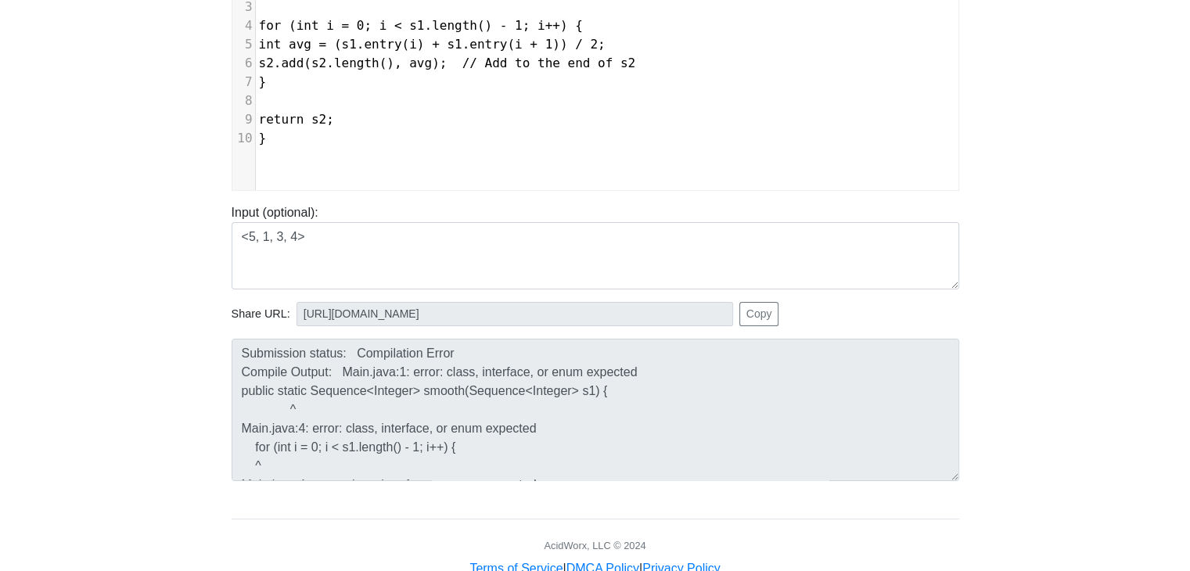
click at [128, 273] on body "CodeTester Assessment Tool Widget Contact Login To run HTML code, please go to …" at bounding box center [595, 160] width 1190 height 835
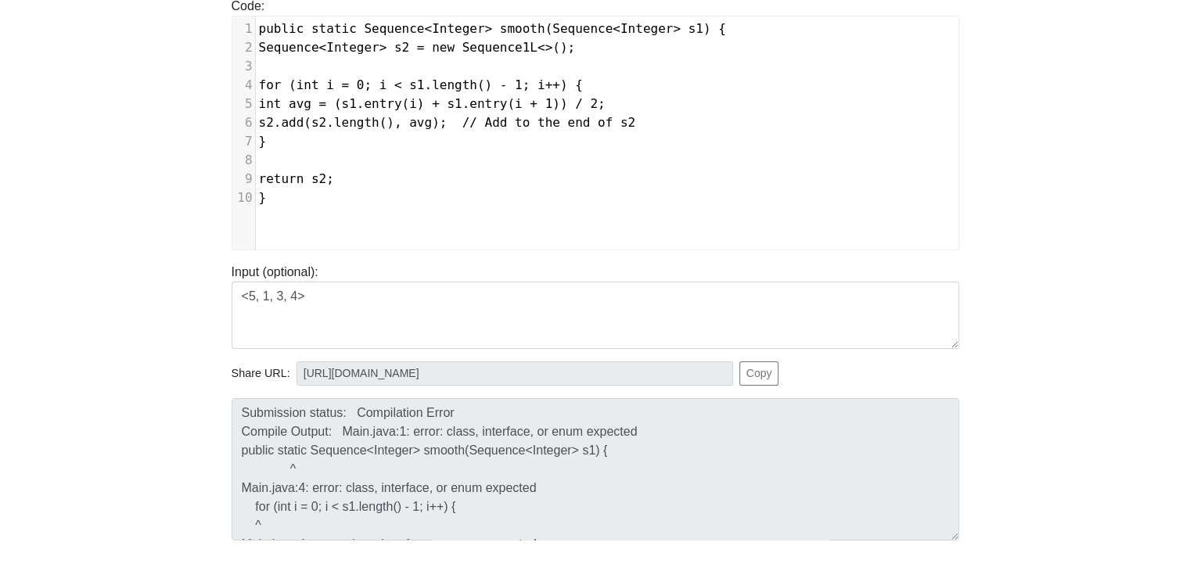
scroll to position [196, 0]
type textarea "// Add to the end of s2"
drag, startPoint x: 673, startPoint y: 126, endPoint x: 484, endPoint y: 117, distance: 188.8
click at [484, 117] on pre "s2.add(s2.length(), avg); // Add to the end of s2" at bounding box center [613, 123] width 714 height 19
click at [507, 203] on pre "}" at bounding box center [613, 198] width 714 height 19
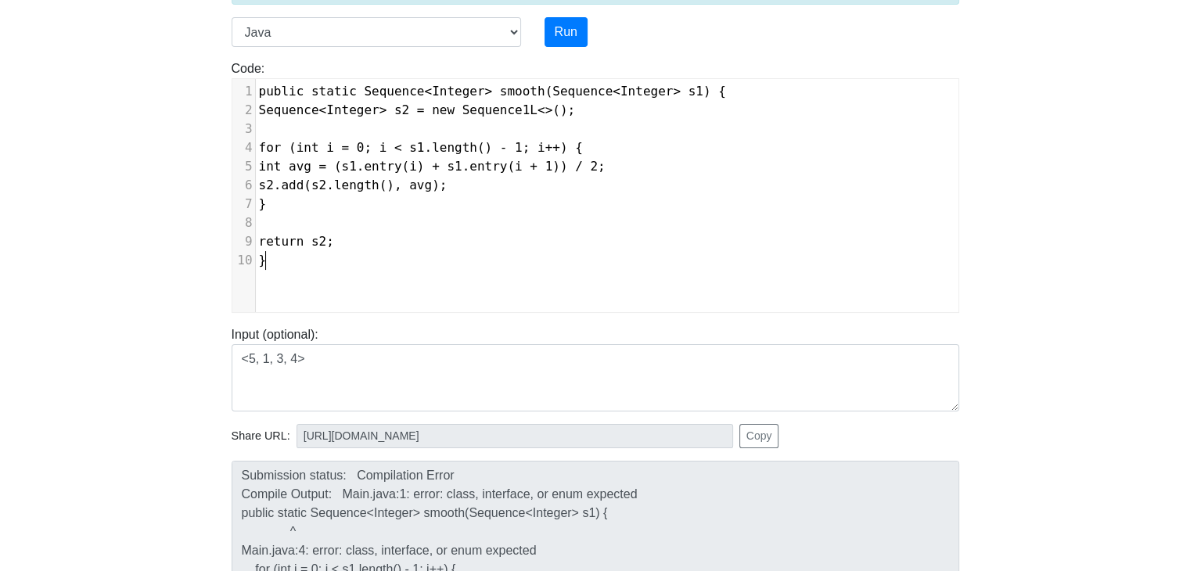
scroll to position [128, 0]
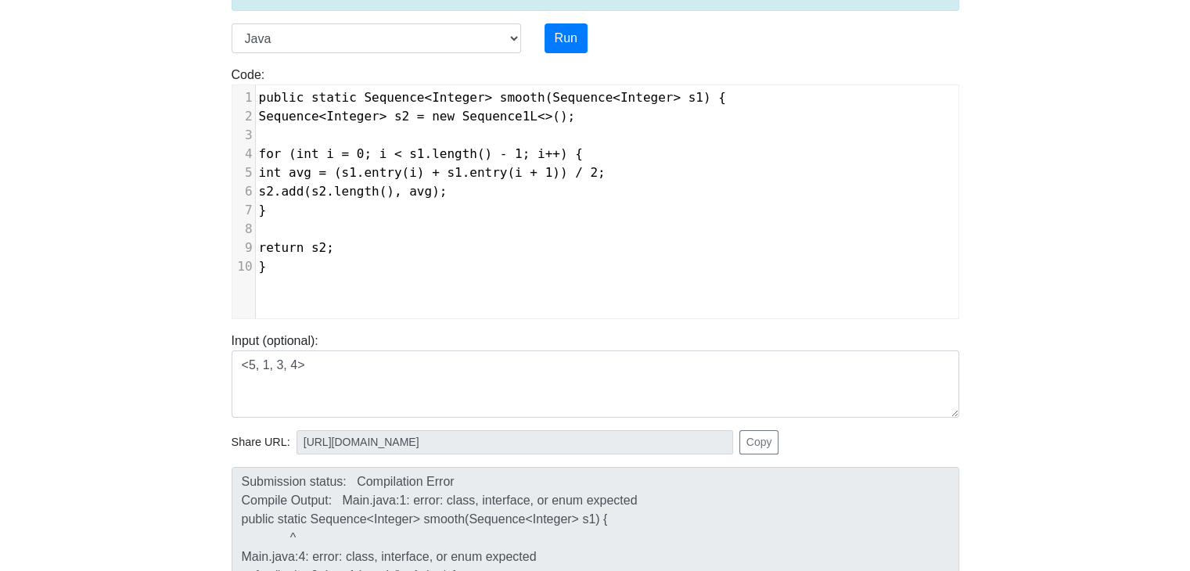
click at [393, 218] on pre "}" at bounding box center [613, 210] width 714 height 19
click at [376, 234] on pre "​" at bounding box center [613, 229] width 714 height 19
click at [318, 136] on pre "​" at bounding box center [613, 135] width 714 height 19
type textarea "-"
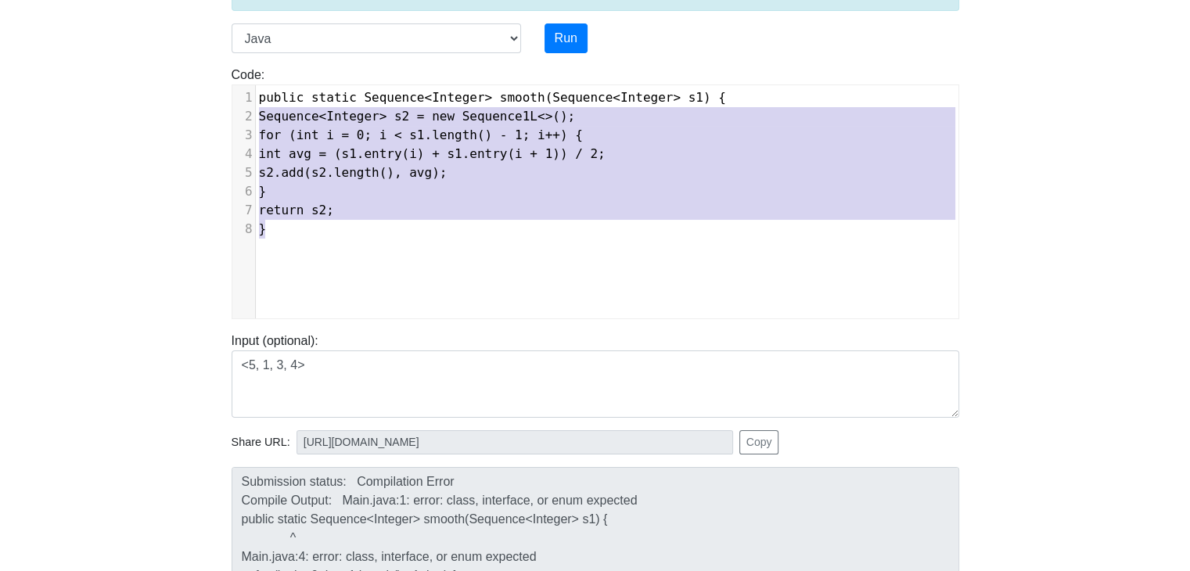
type textarea "public static Sequence<Integer> smooth(Sequence<Integer> s1) { Sequence<Integer…"
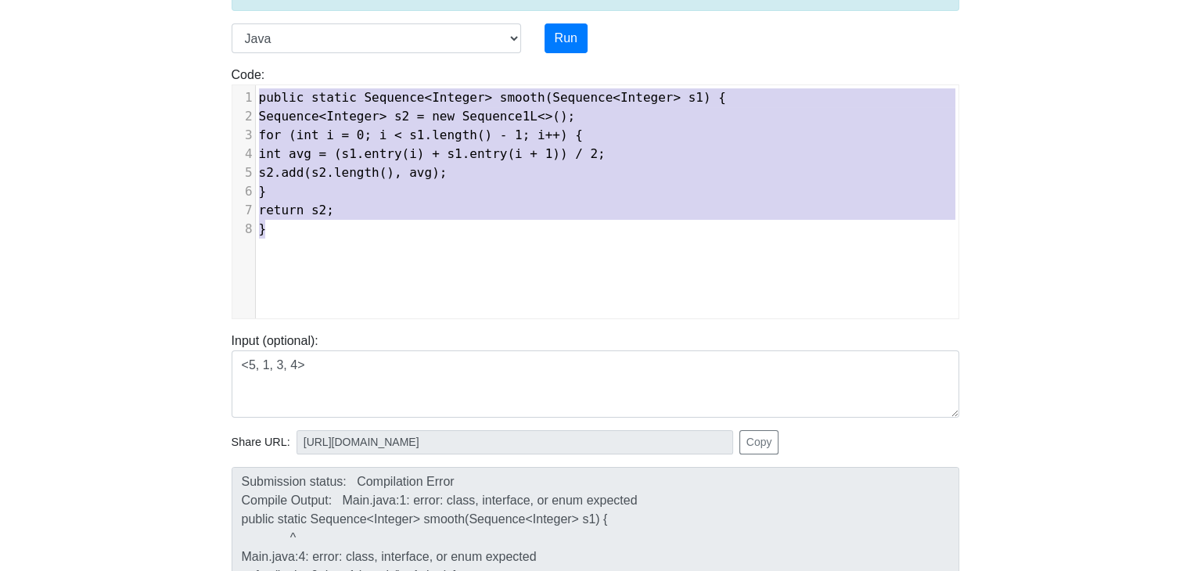
drag, startPoint x: 290, startPoint y: 230, endPoint x: 243, endPoint y: 101, distance: 137.4
click at [256, 101] on div "1 public static Sequence<Integer> smooth(Sequence<Integer> s1) { 2 Sequence<Int…" at bounding box center [613, 163] width 714 height 150
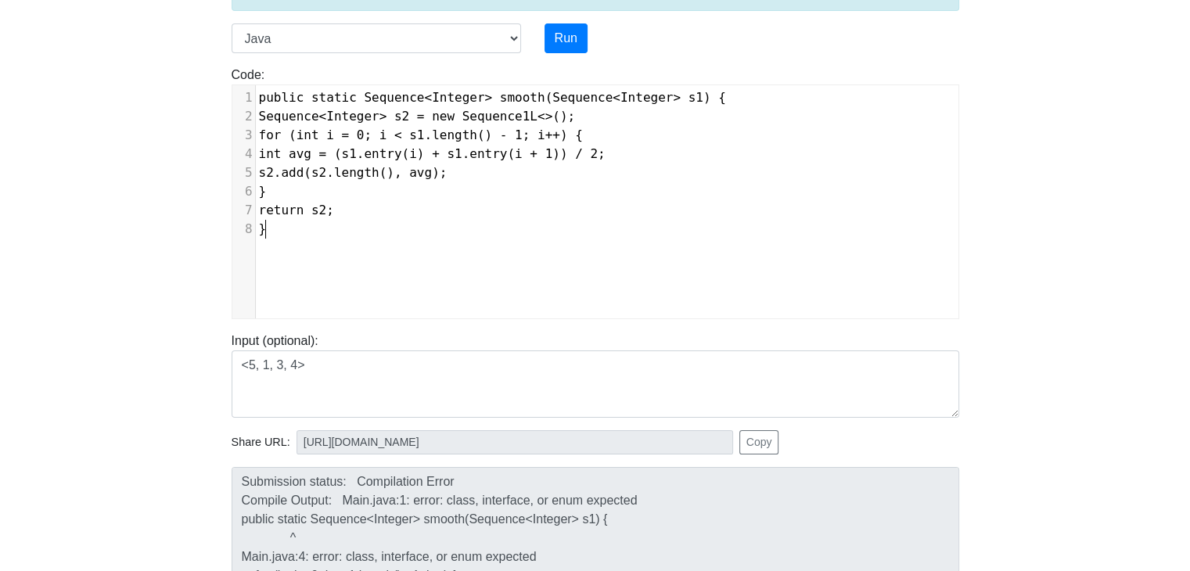
click at [424, 243] on div "​ x 9 1 public static Sequence<Integer> smooth(Sequence<Integer> s1) { 2 Sequen…" at bounding box center [607, 213] width 750 height 257
